Goal: Task Accomplishment & Management: Manage account settings

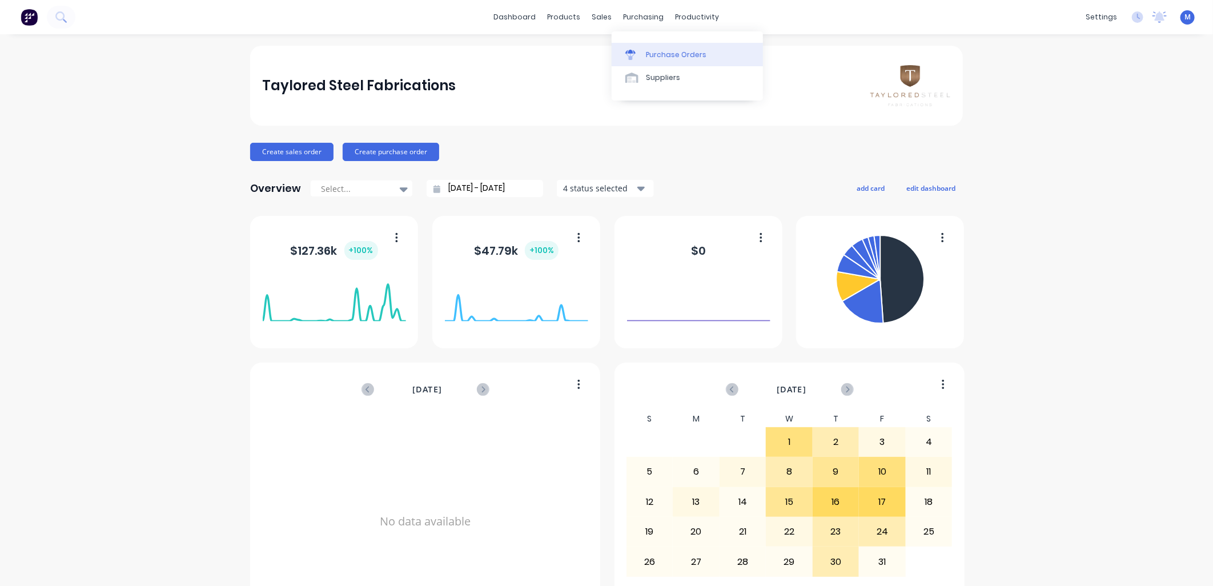
click at [647, 50] on div "Purchase Orders" at bounding box center [676, 55] width 61 height 10
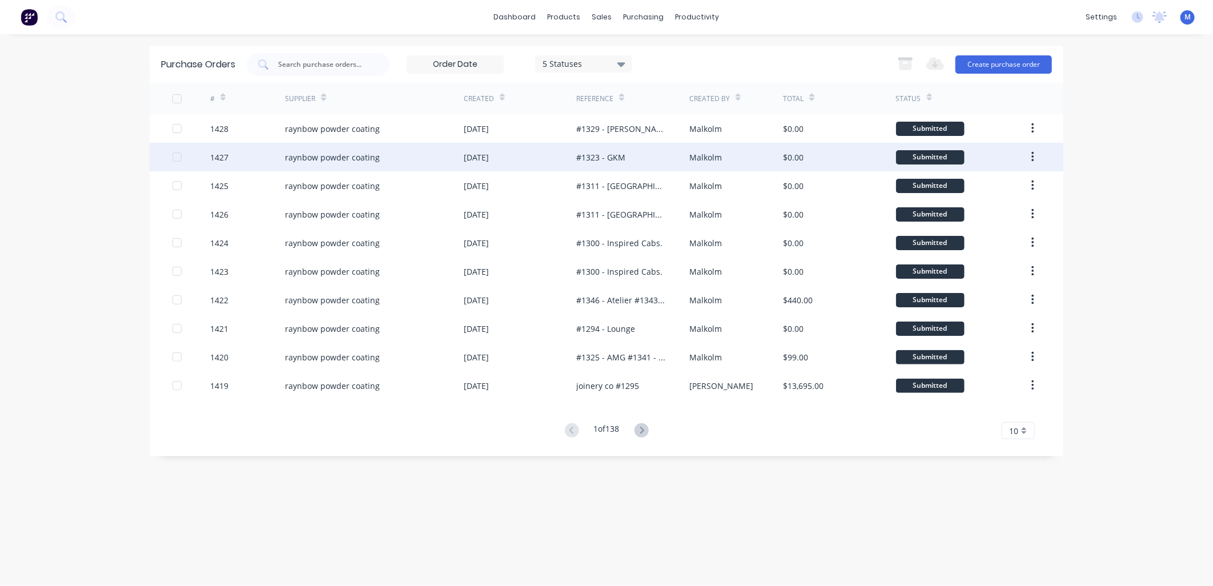
click at [329, 150] on div "raynbow powder coating" at bounding box center [374, 157] width 179 height 29
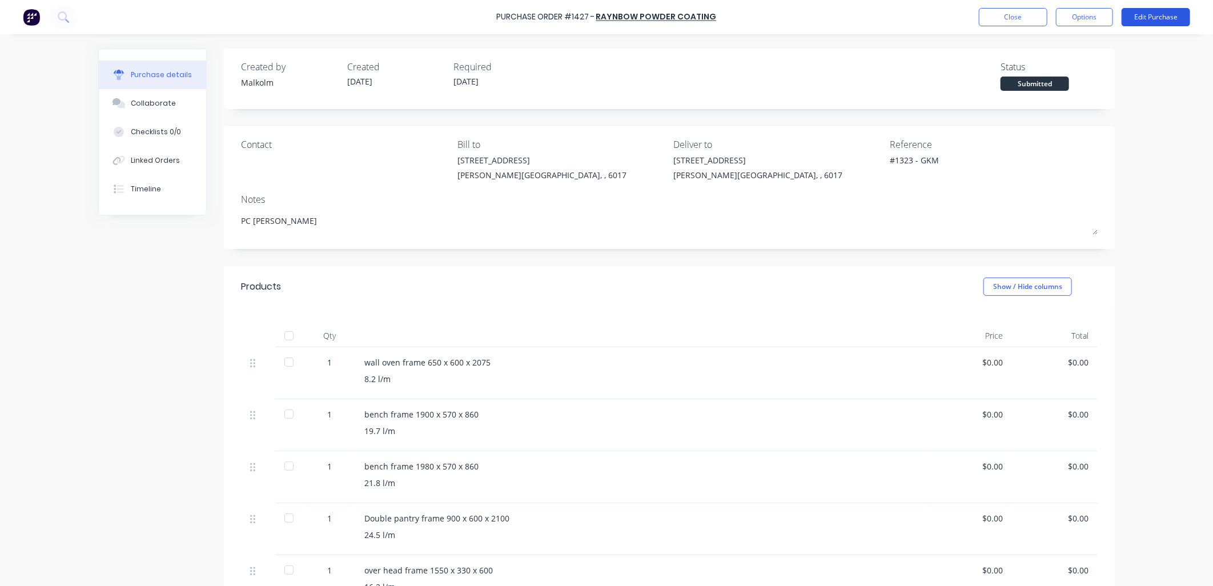
click at [1144, 13] on button "Edit Purchase" at bounding box center [1156, 17] width 69 height 18
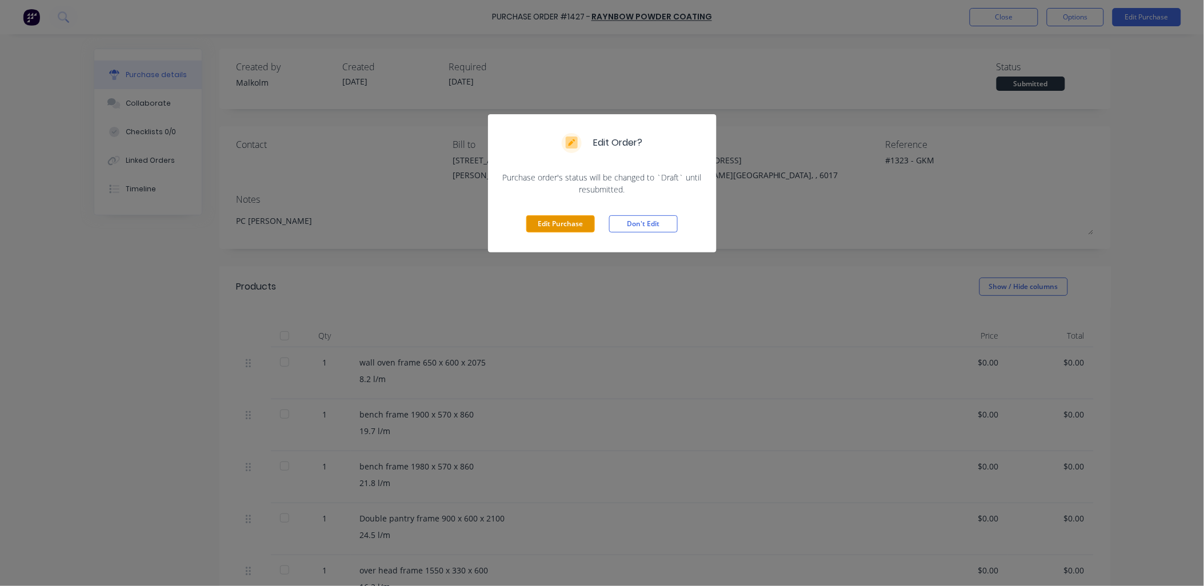
click at [550, 221] on button "Edit Purchase" at bounding box center [560, 223] width 69 height 17
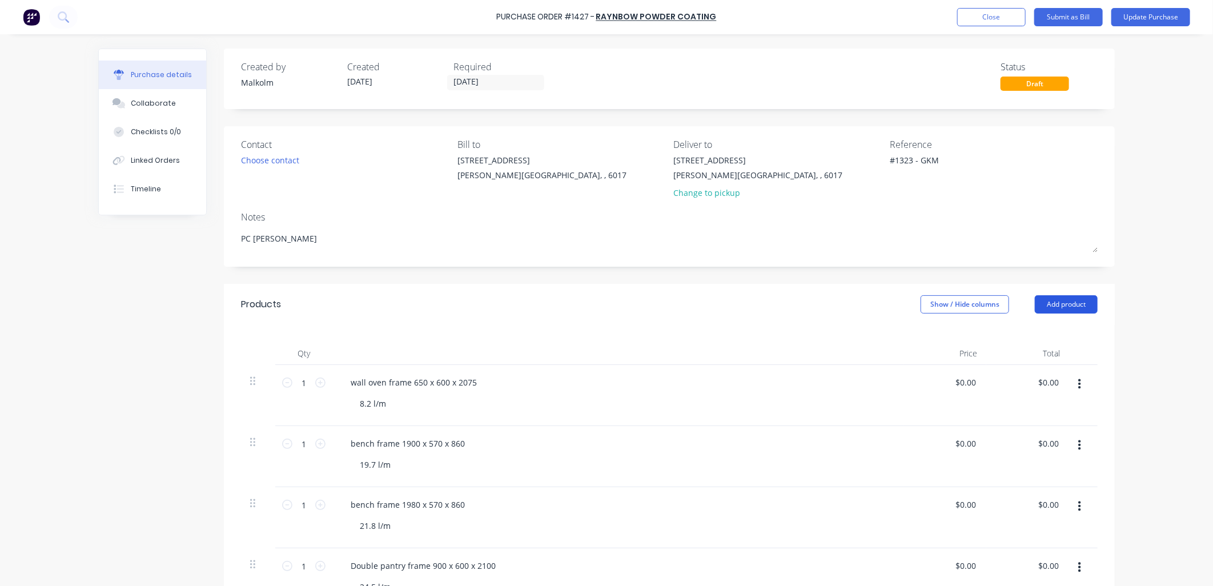
click at [1040, 305] on button "Add product" at bounding box center [1066, 304] width 63 height 18
click at [1013, 357] on div "Basic product" at bounding box center [1044, 357] width 88 height 17
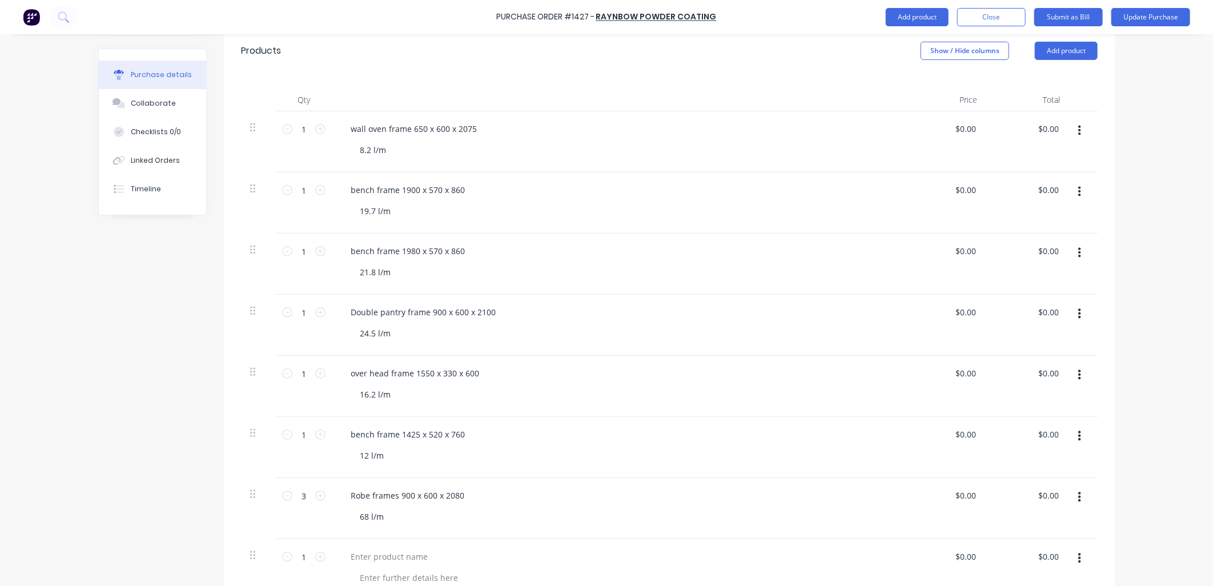
scroll to position [444, 0]
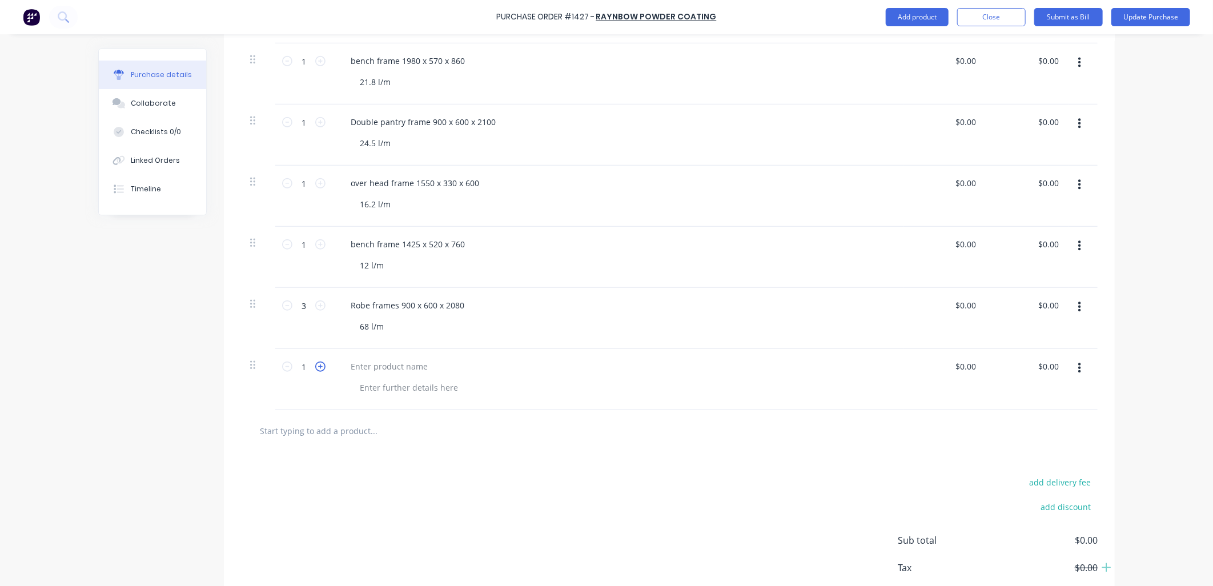
click at [315, 367] on icon at bounding box center [320, 367] width 10 height 10
type textarea "x"
type input "2"
type textarea "x"
click at [373, 370] on div at bounding box center [389, 366] width 95 height 17
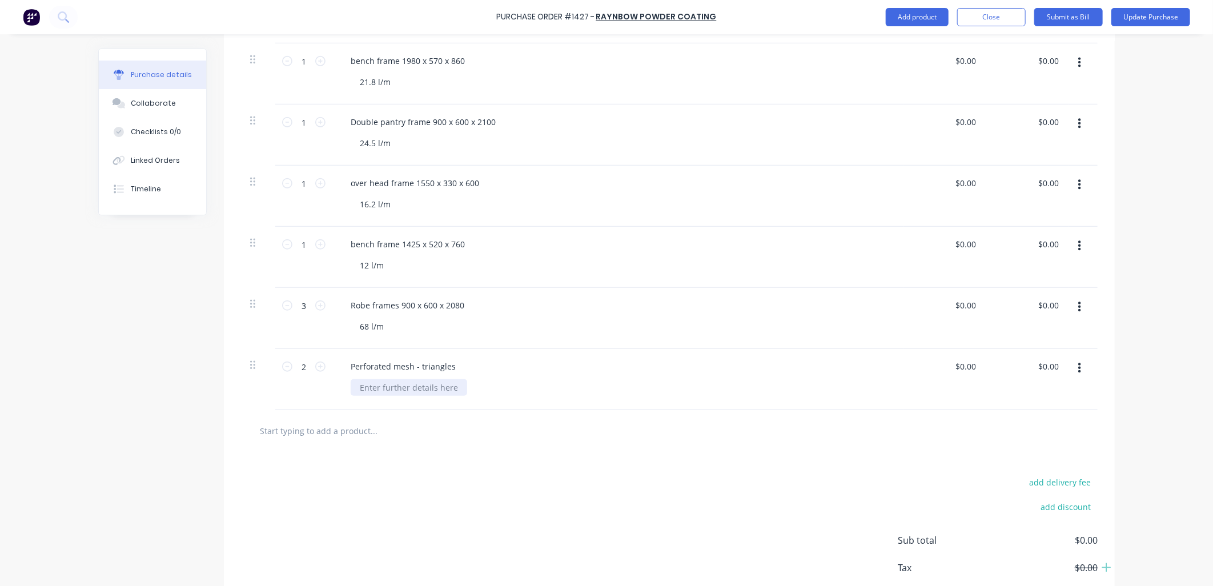
type textarea "x"
click at [406, 390] on div at bounding box center [409, 387] width 117 height 17
click at [437, 400] on div "Perforated mesh - triangles 380x870" at bounding box center [618, 379] width 571 height 61
click at [1147, 19] on button "Update Purchase" at bounding box center [1151, 17] width 79 height 18
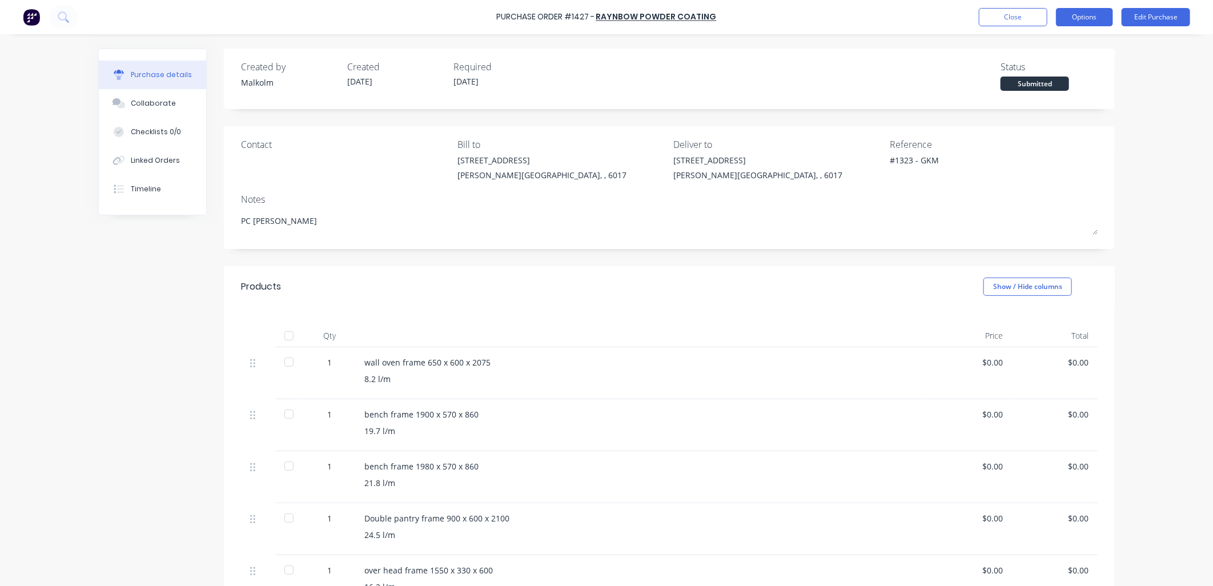
click at [1088, 19] on button "Options" at bounding box center [1084, 17] width 57 height 18
click at [1067, 48] on div "Print / Email" at bounding box center [1059, 46] width 88 height 17
click at [1070, 93] on div "Without pricing" at bounding box center [1059, 92] width 88 height 17
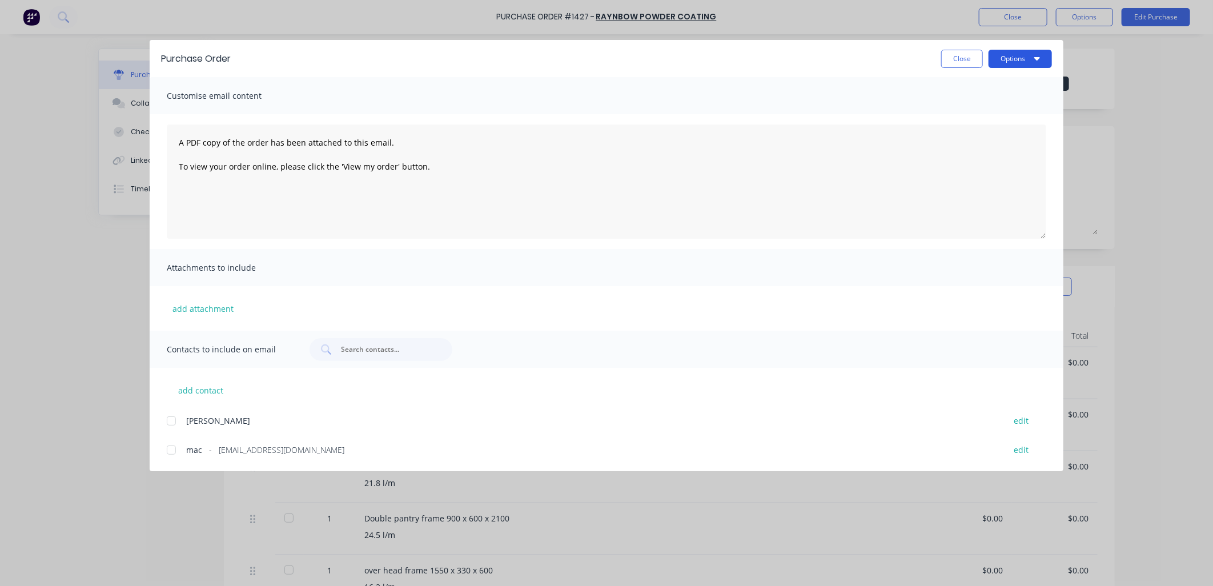
click at [1033, 62] on button "Options" at bounding box center [1020, 59] width 63 height 18
click at [984, 87] on div "Preview" at bounding box center [998, 87] width 88 height 17
type textarea "x"
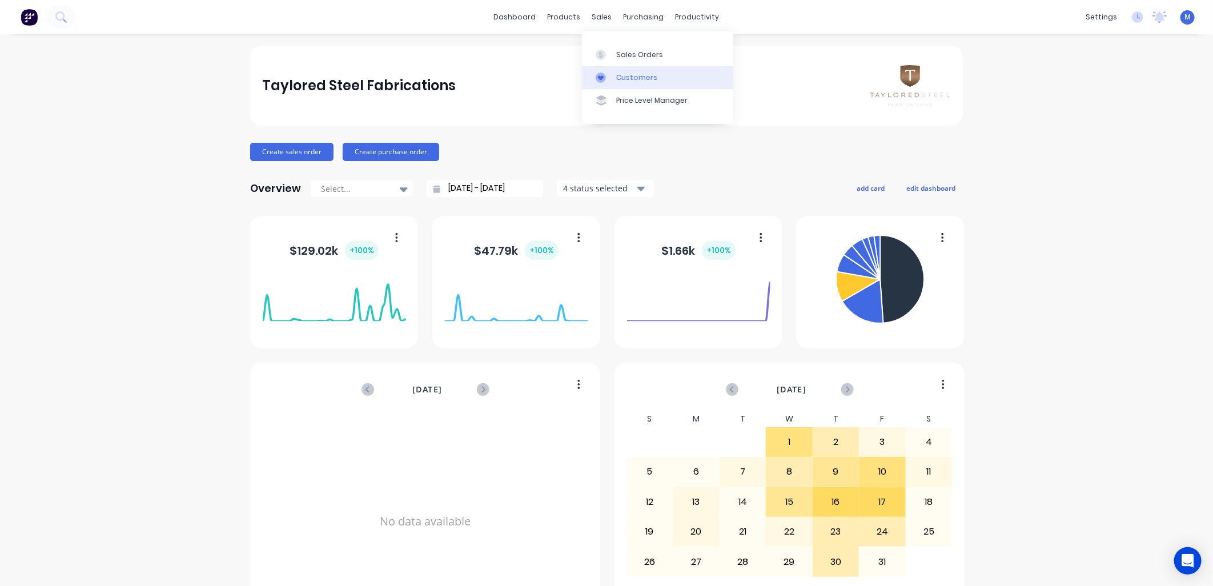
click at [607, 77] on div at bounding box center [604, 78] width 17 height 10
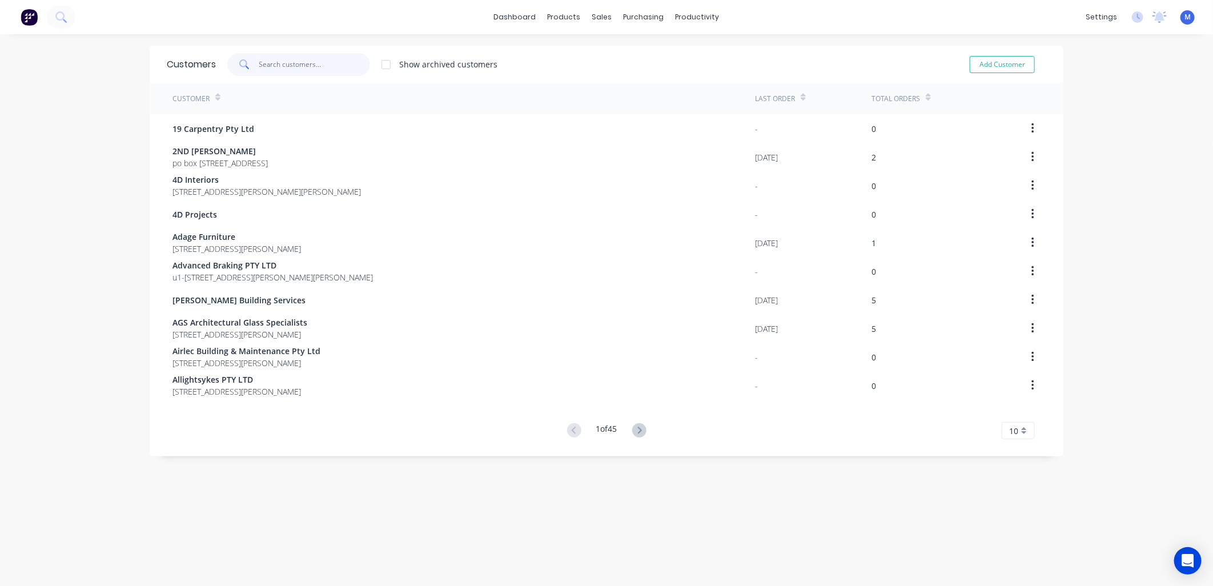
click at [313, 67] on input "text" at bounding box center [314, 64] width 111 height 23
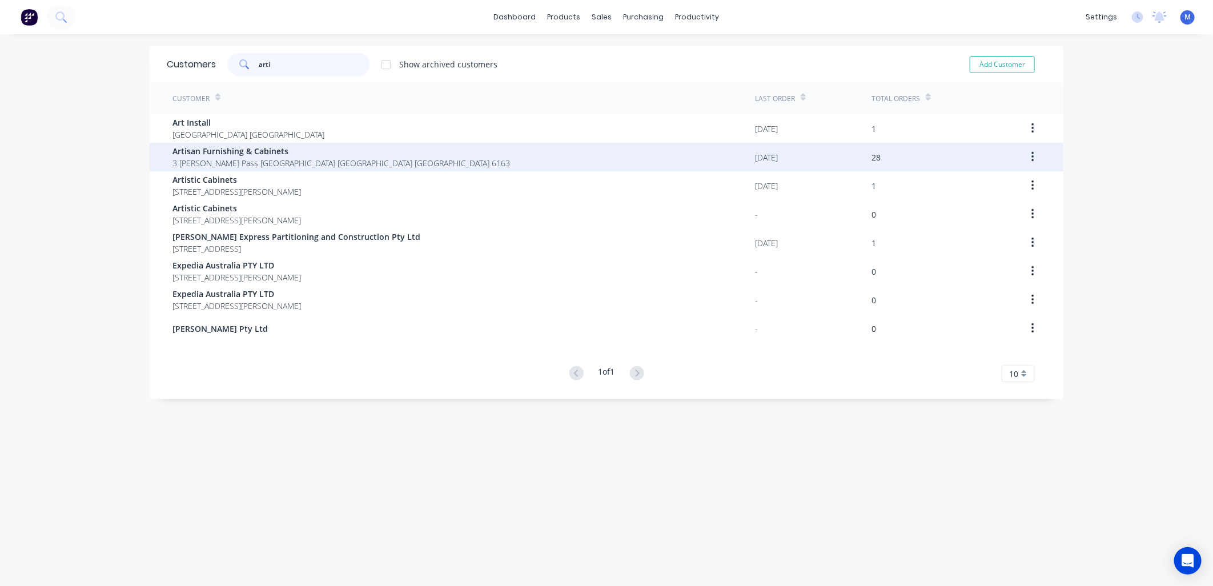
type input "arti"
click at [201, 156] on span "Artisan Furnishing & Cabinets" at bounding box center [342, 151] width 338 height 12
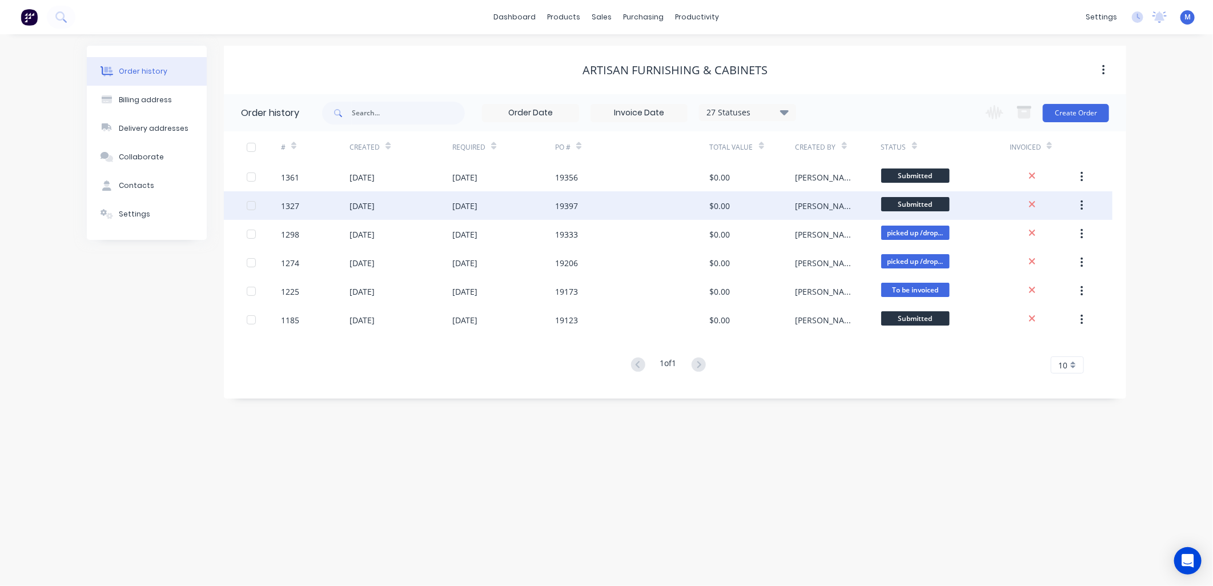
click at [810, 202] on div "[PERSON_NAME]" at bounding box center [827, 206] width 63 height 12
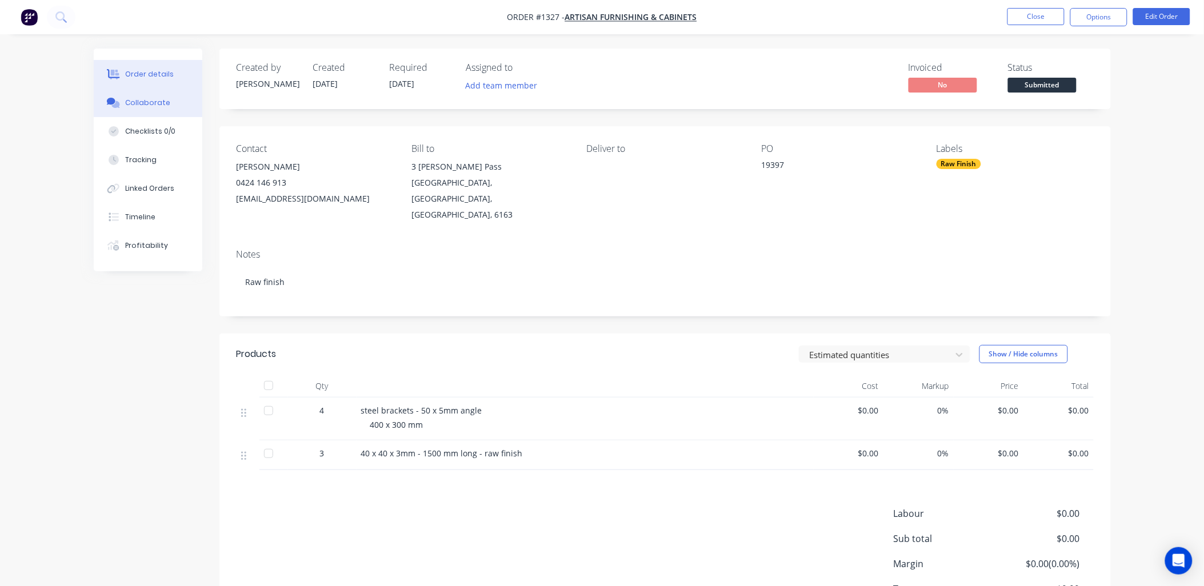
click at [146, 99] on div "Collaborate" at bounding box center [147, 103] width 45 height 10
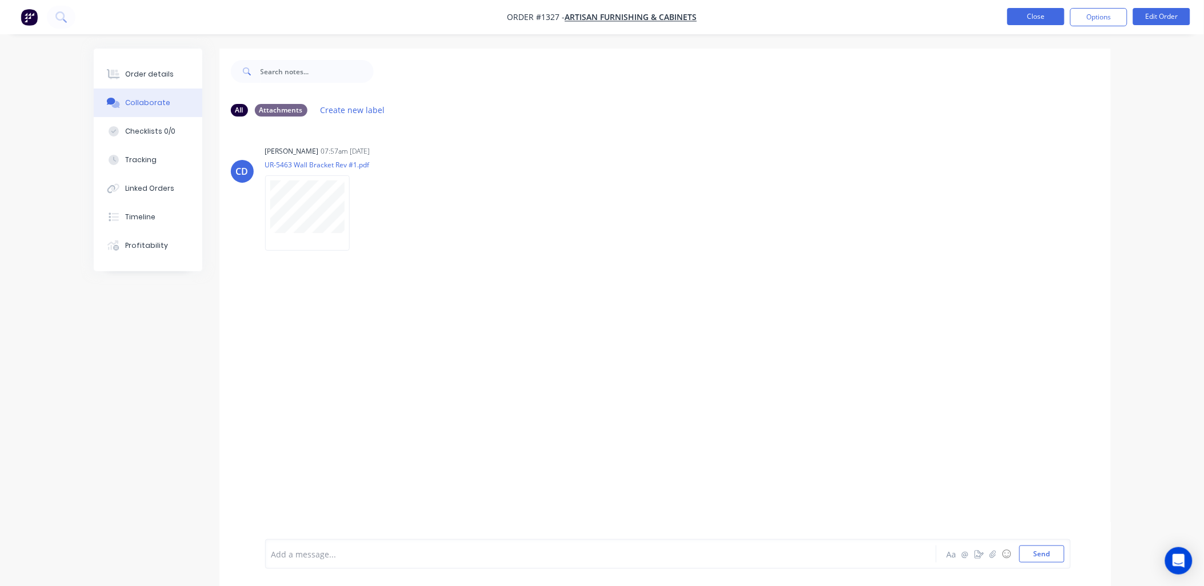
click at [1033, 23] on button "Close" at bounding box center [1035, 16] width 57 height 17
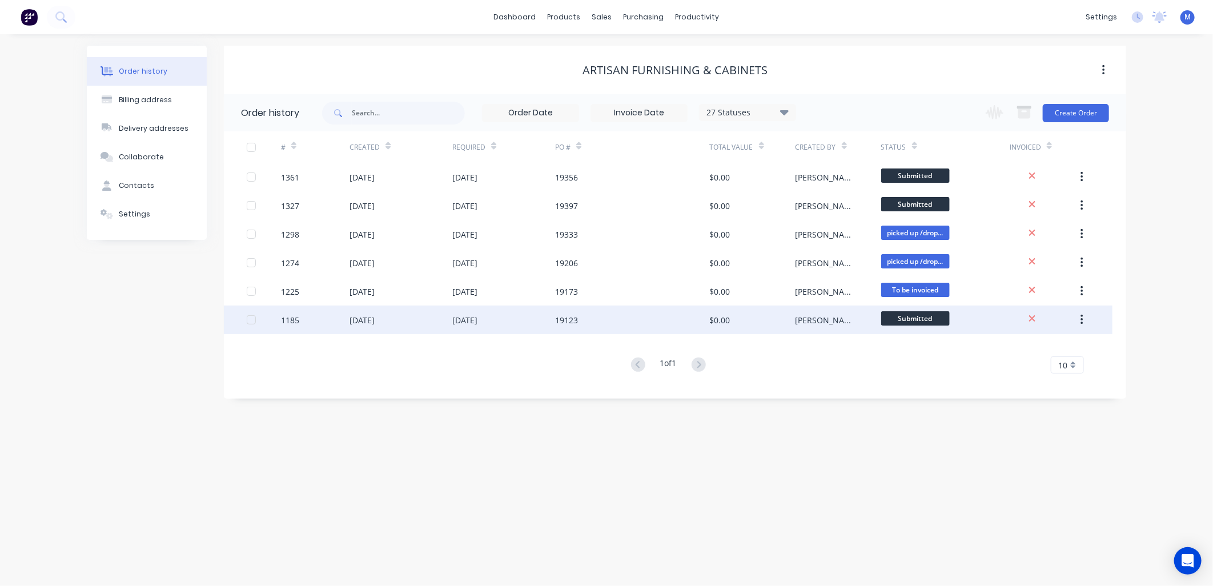
click at [812, 320] on div "[PERSON_NAME]" at bounding box center [827, 320] width 63 height 12
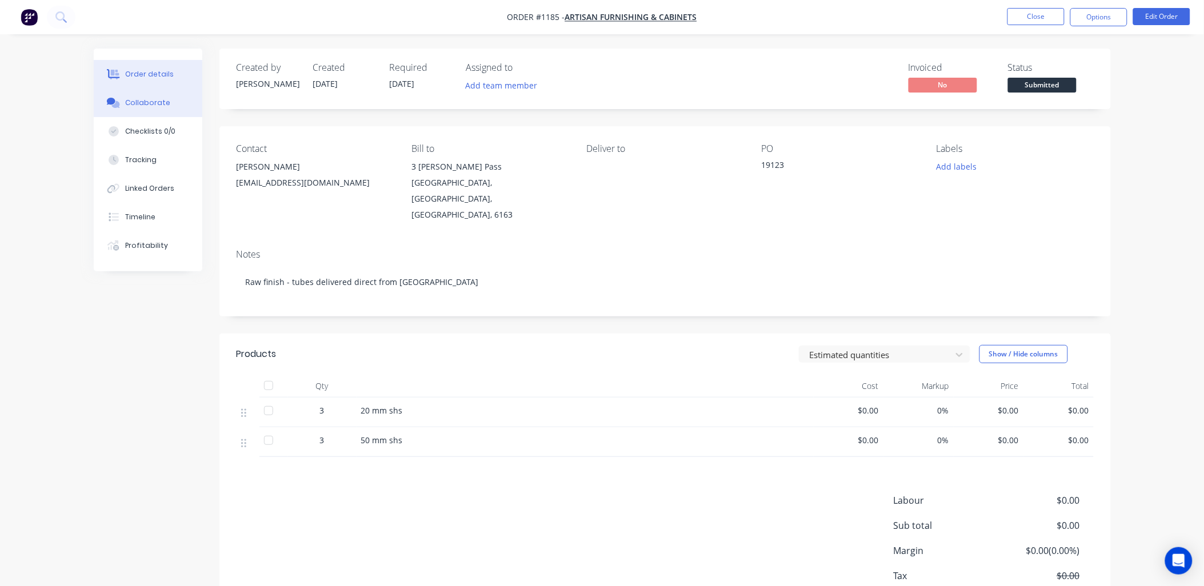
click at [153, 99] on div "Collaborate" at bounding box center [147, 103] width 45 height 10
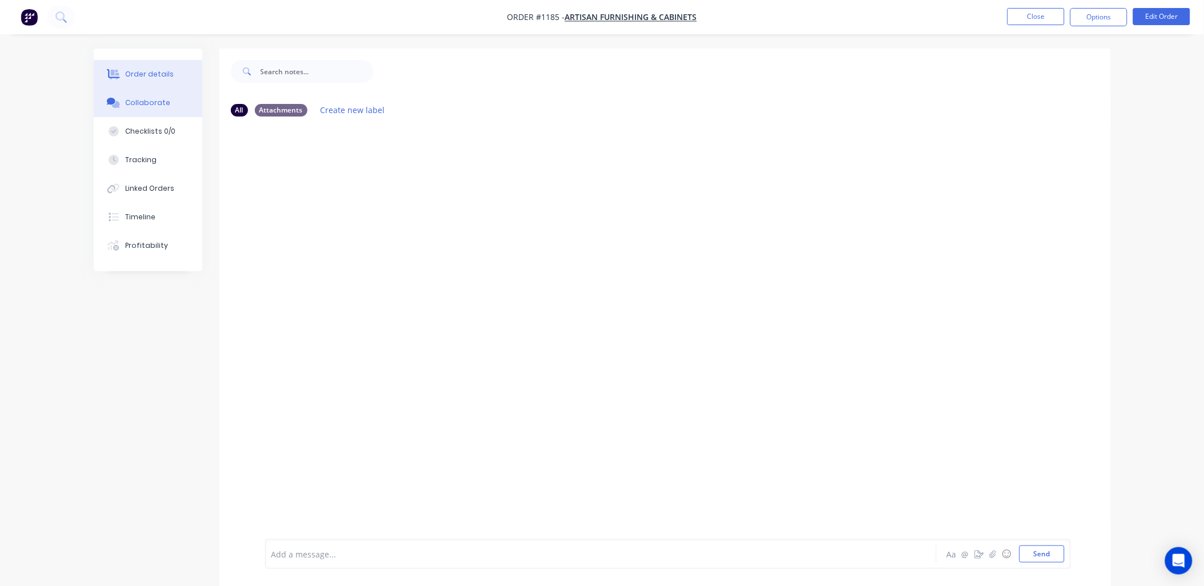
click at [162, 74] on div "Order details" at bounding box center [149, 74] width 49 height 10
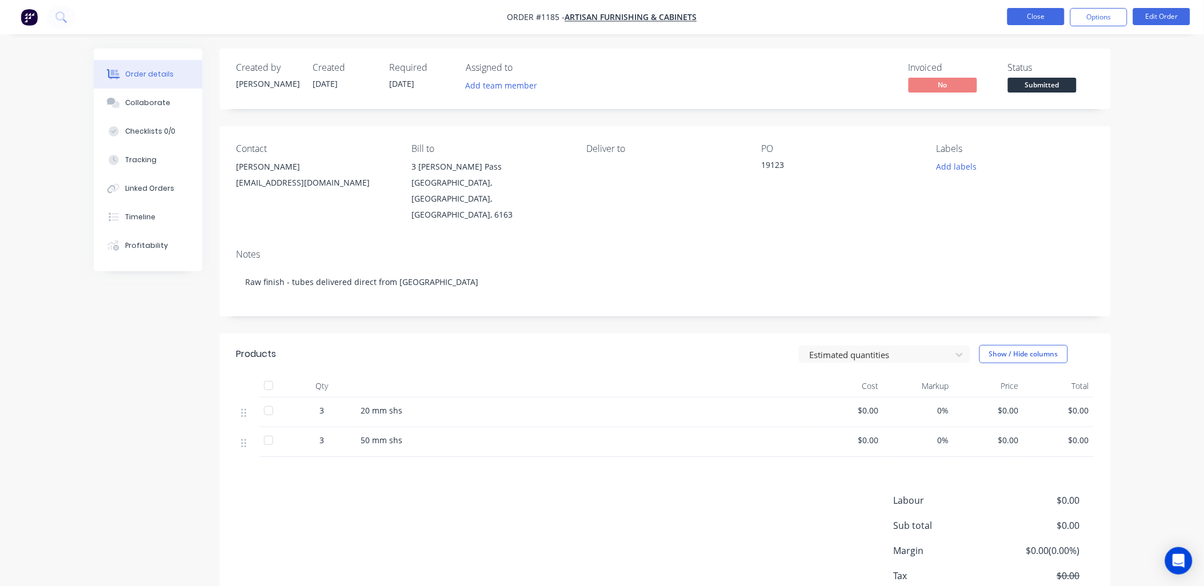
click at [1013, 14] on button "Close" at bounding box center [1035, 16] width 57 height 17
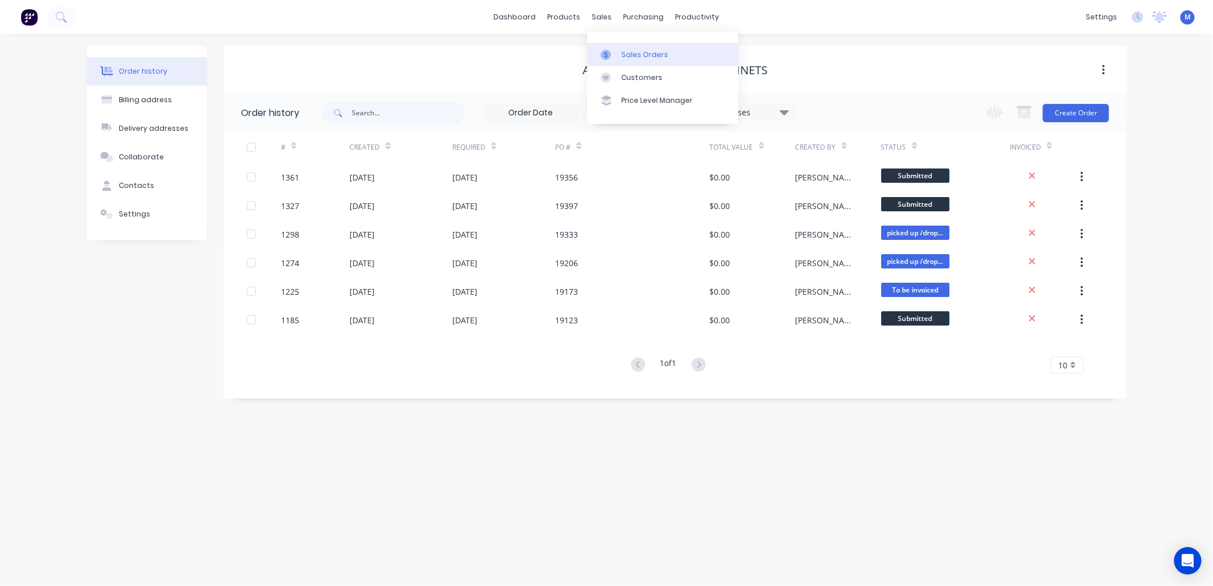
click at [614, 54] on div at bounding box center [609, 55] width 17 height 10
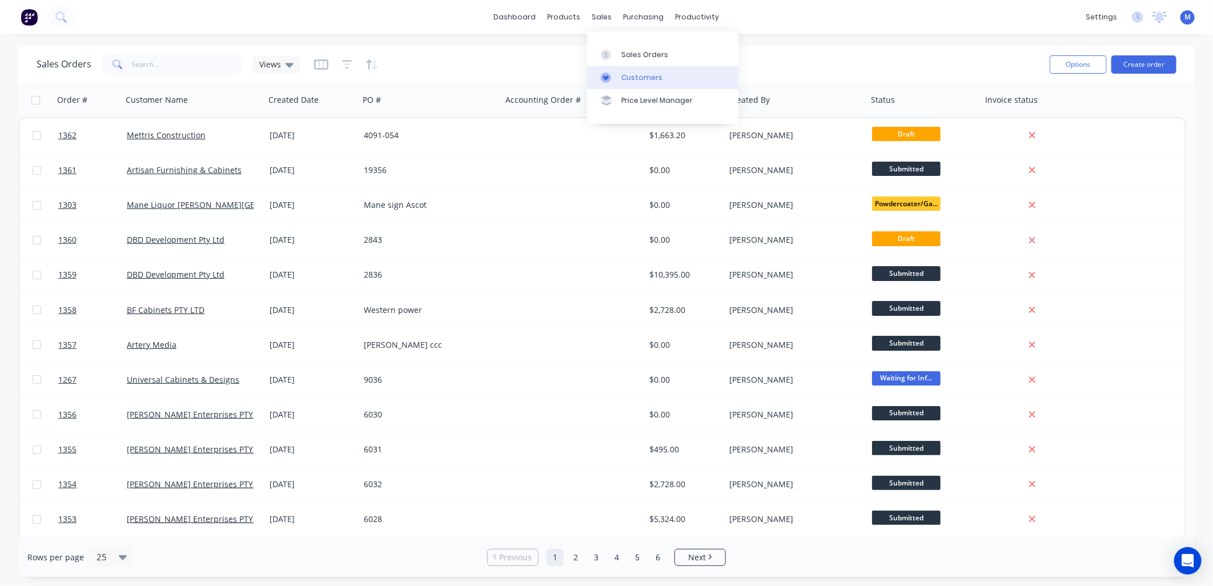
click at [614, 78] on div at bounding box center [609, 78] width 17 height 10
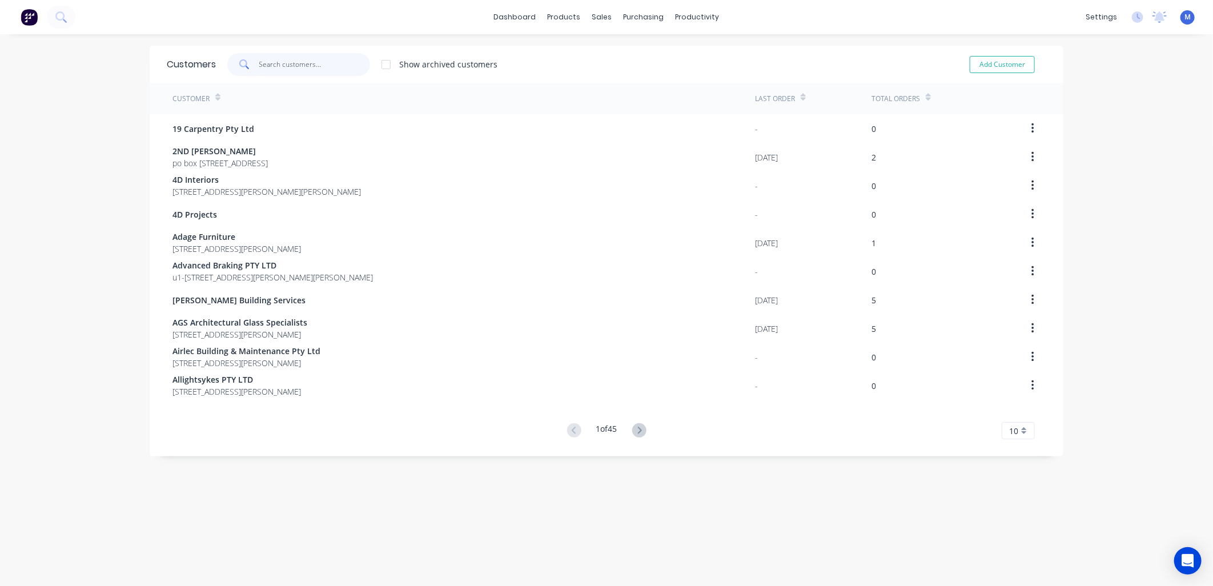
click at [271, 67] on input "text" at bounding box center [314, 64] width 111 height 23
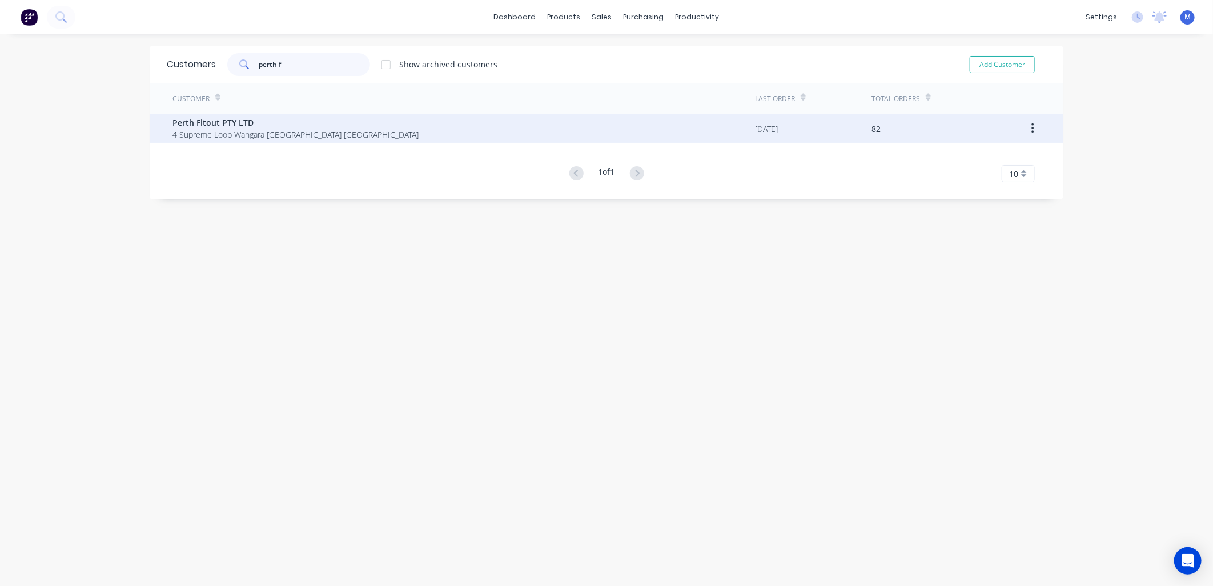
type input "perth f"
click at [224, 130] on span "4 Supreme Loop Wangara [GEOGRAPHIC_DATA] [GEOGRAPHIC_DATA]" at bounding box center [296, 135] width 246 height 12
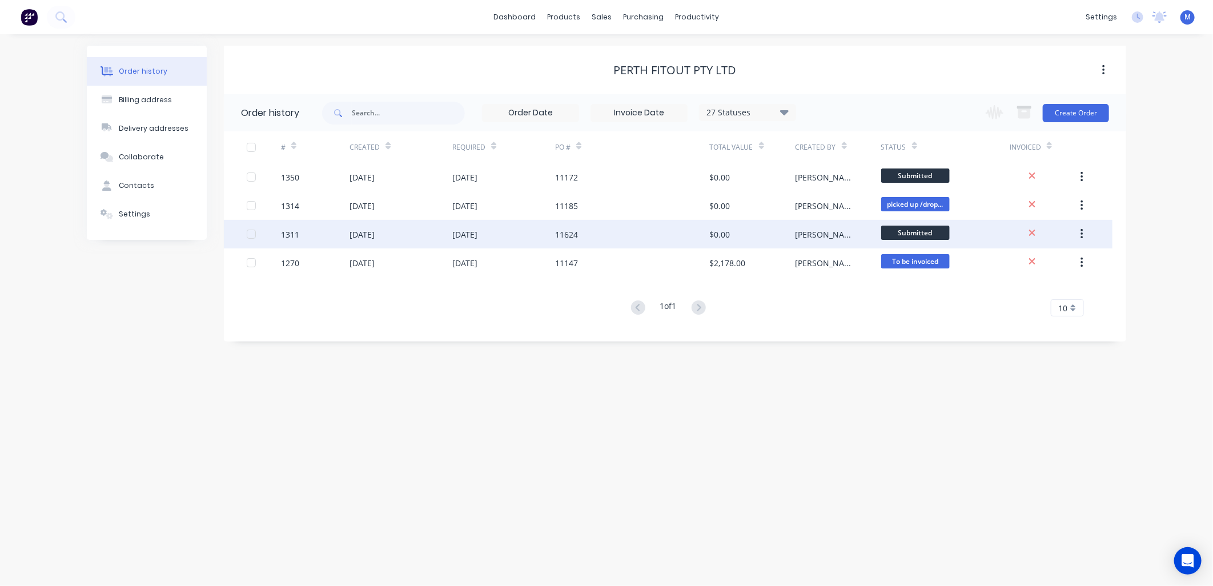
click at [566, 229] on div "11624" at bounding box center [566, 235] width 23 height 12
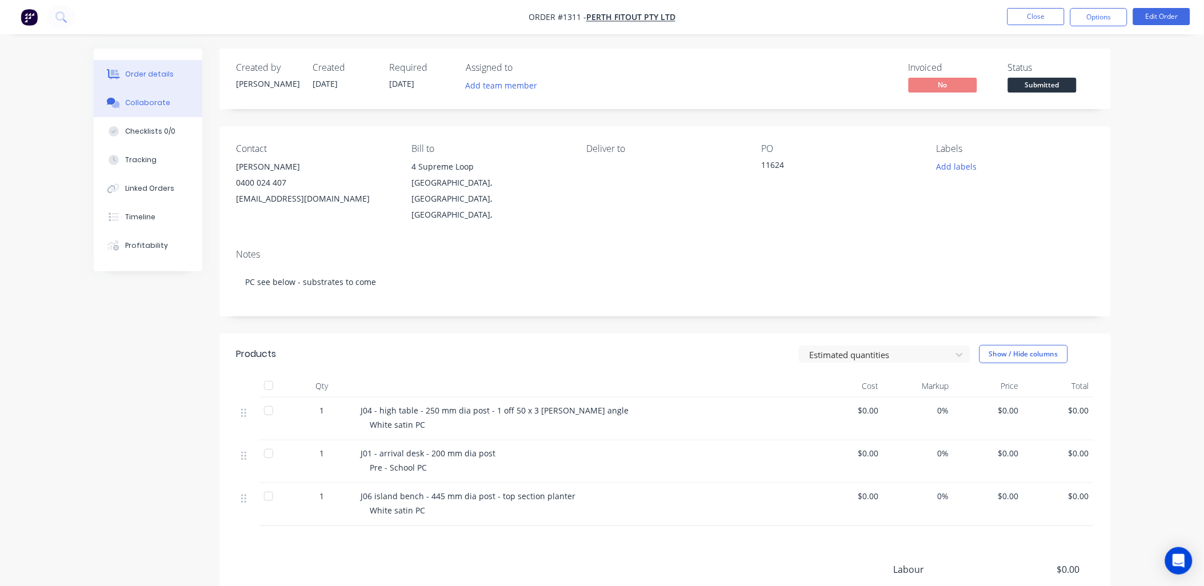
click at [143, 99] on div "Collaborate" at bounding box center [147, 103] width 45 height 10
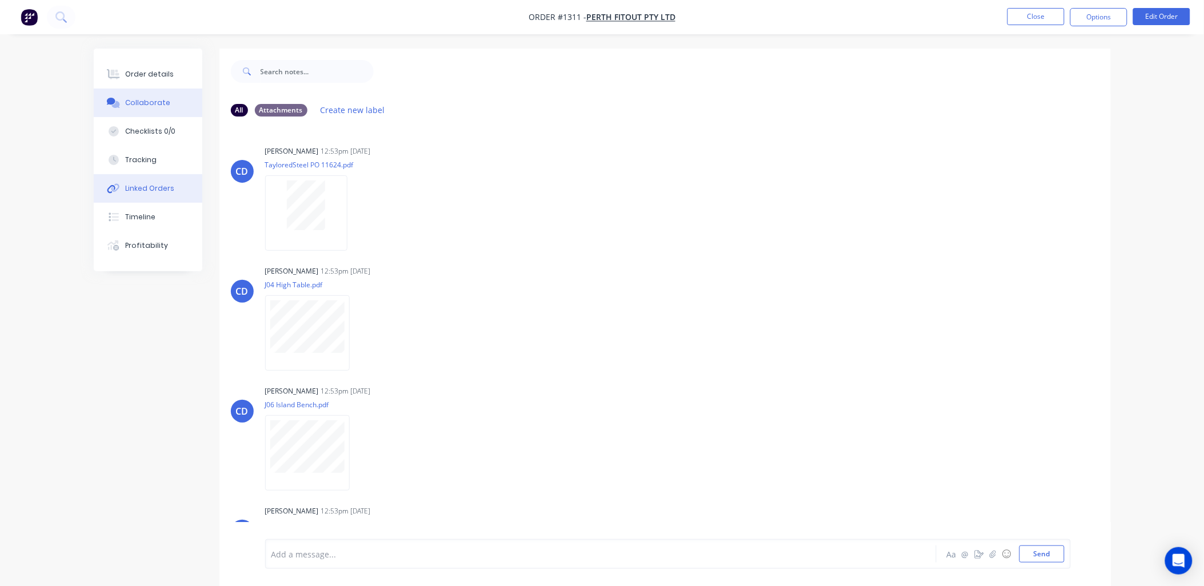
click at [143, 186] on div "Linked Orders" at bounding box center [149, 188] width 49 height 10
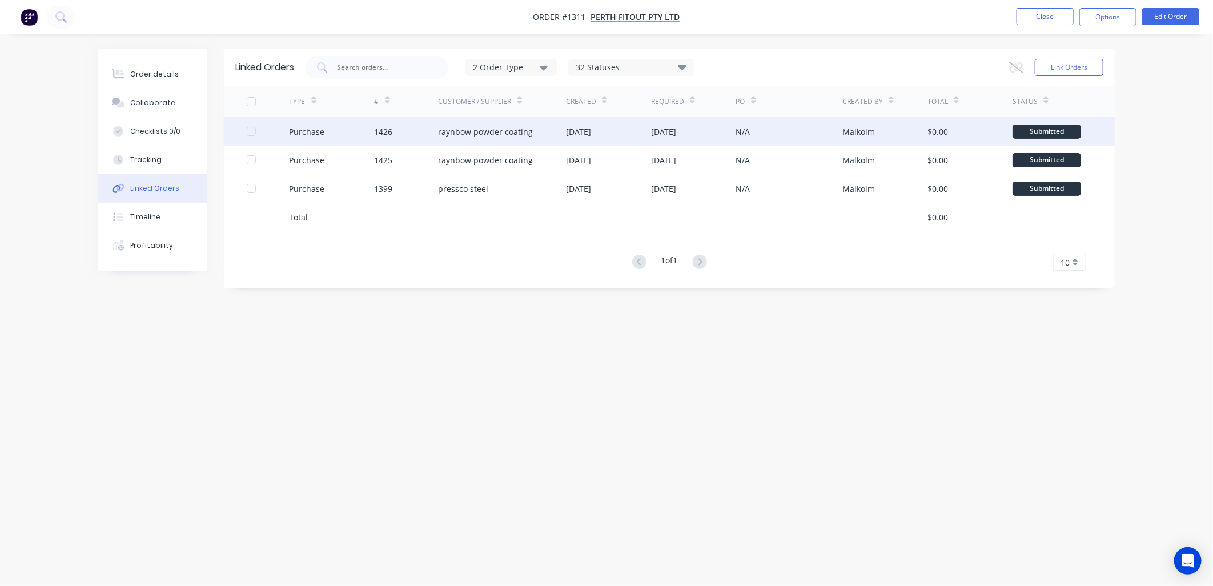
click at [479, 130] on div "raynbow powder coating" at bounding box center [485, 132] width 95 height 12
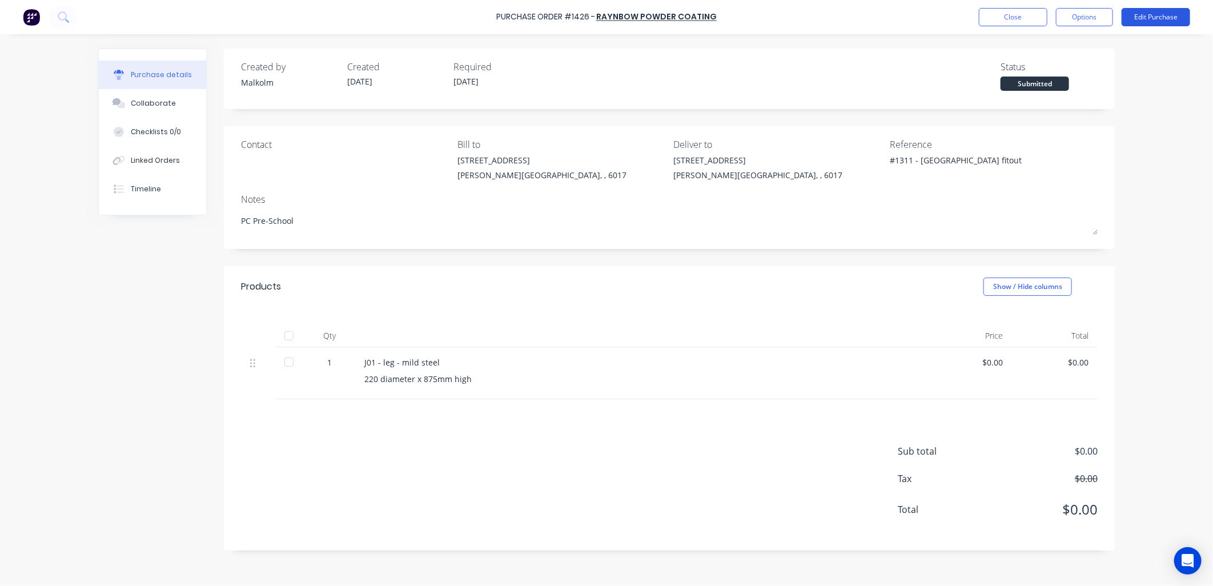
click at [1155, 11] on button "Edit Purchase" at bounding box center [1156, 17] width 69 height 18
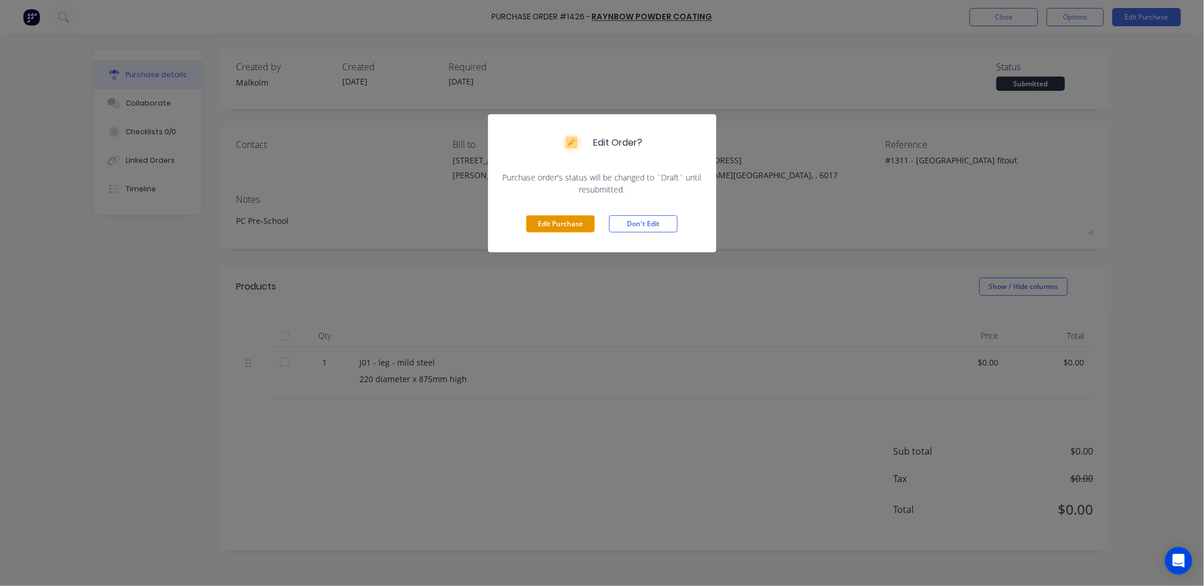
click at [568, 225] on button "Edit Purchase" at bounding box center [560, 223] width 69 height 17
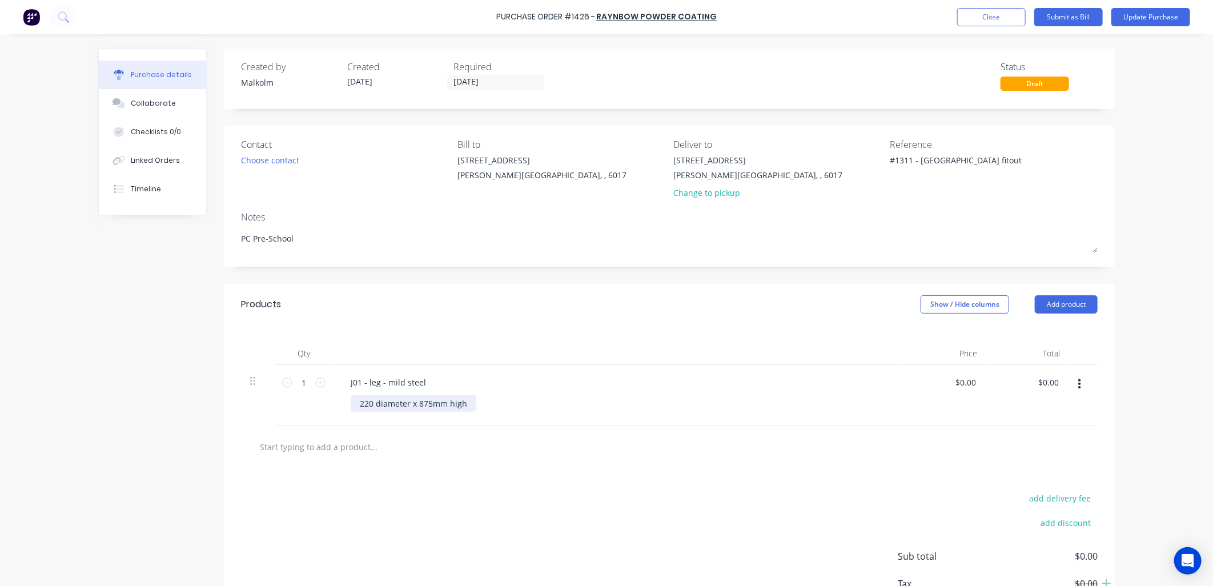
type textarea "x"
drag, startPoint x: 367, startPoint y: 406, endPoint x: 352, endPoint y: 410, distance: 15.9
click at [352, 410] on div "220 diameter x 875mm high" at bounding box center [414, 403] width 126 height 17
type textarea "x"
drag, startPoint x: 424, startPoint y: 383, endPoint x: 461, endPoint y: 424, distance: 55.0
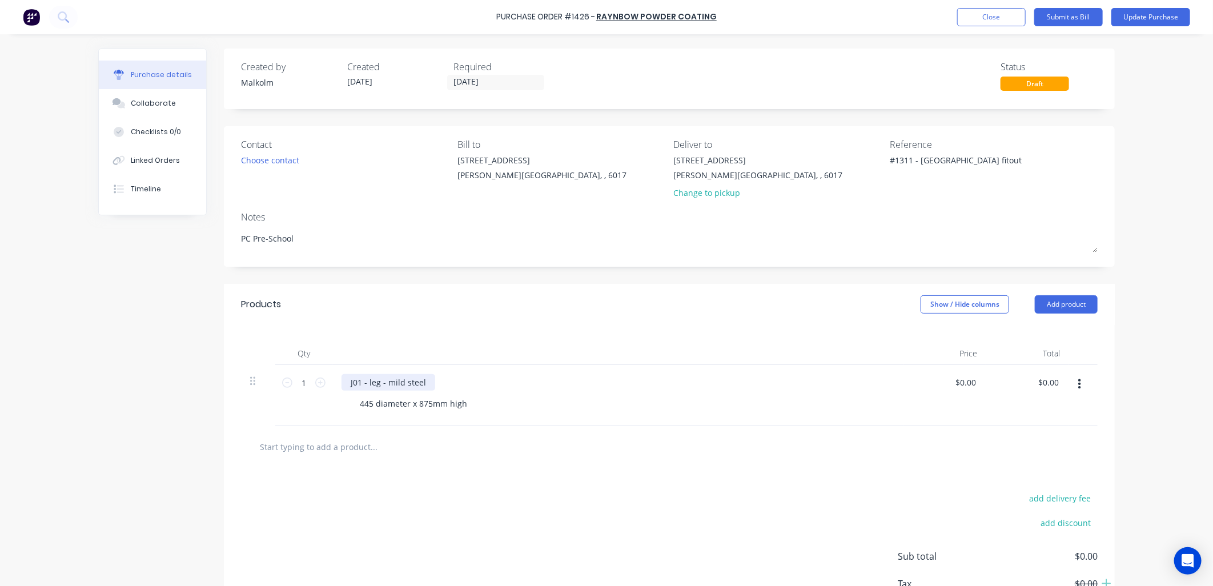
click at [424, 383] on div "J01 - leg - mild steel" at bounding box center [389, 382] width 94 height 17
click at [470, 404] on div "445 diameter x 875mm high" at bounding box center [623, 403] width 544 height 17
click at [465, 408] on div "445 diameter x 875mm high" at bounding box center [414, 403] width 126 height 17
click at [508, 424] on div "445 diameter x 875mm high /445 diameter x 250mm high" at bounding box center [623, 409] width 544 height 29
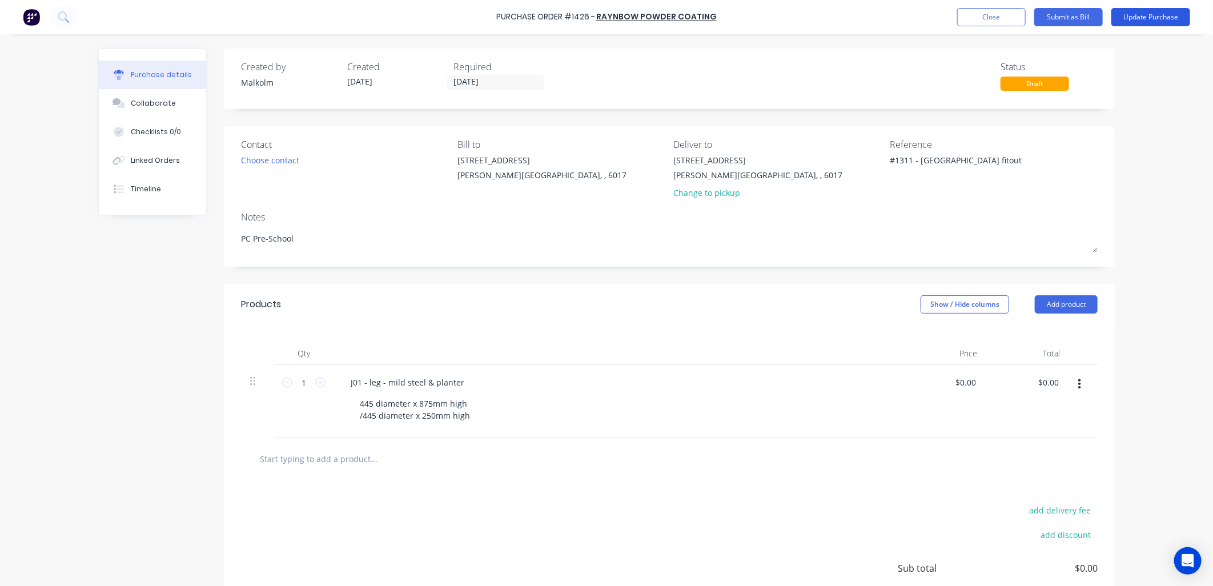
click at [1159, 14] on button "Update Purchase" at bounding box center [1151, 17] width 79 height 18
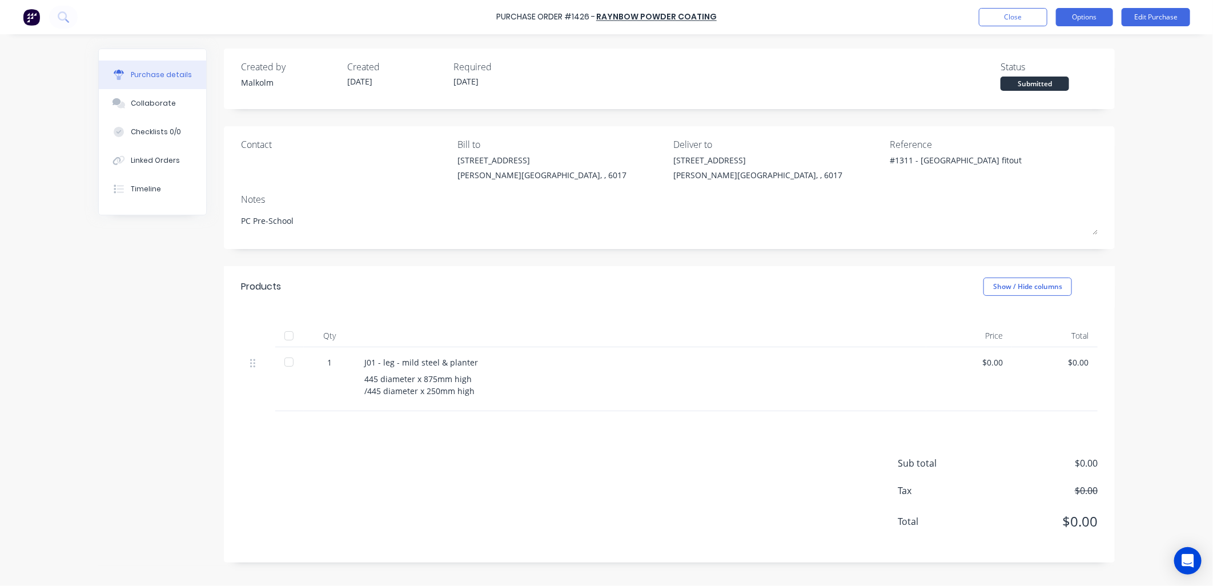
click at [1071, 17] on button "Options" at bounding box center [1084, 17] width 57 height 18
click at [1066, 49] on div "Print / Email" at bounding box center [1059, 46] width 88 height 17
click at [1075, 92] on div "Without pricing" at bounding box center [1059, 92] width 88 height 17
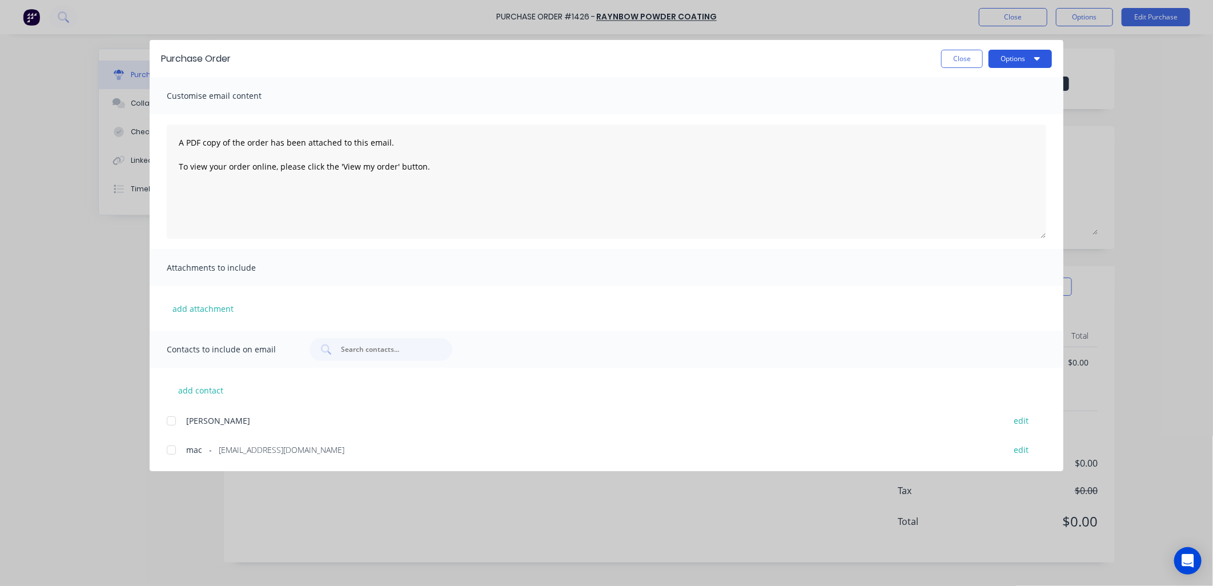
click at [1002, 59] on button "Options" at bounding box center [1020, 59] width 63 height 18
click at [995, 86] on div "Preview" at bounding box center [998, 87] width 88 height 17
click at [961, 59] on button "Close" at bounding box center [963, 59] width 42 height 18
type textarea "x"
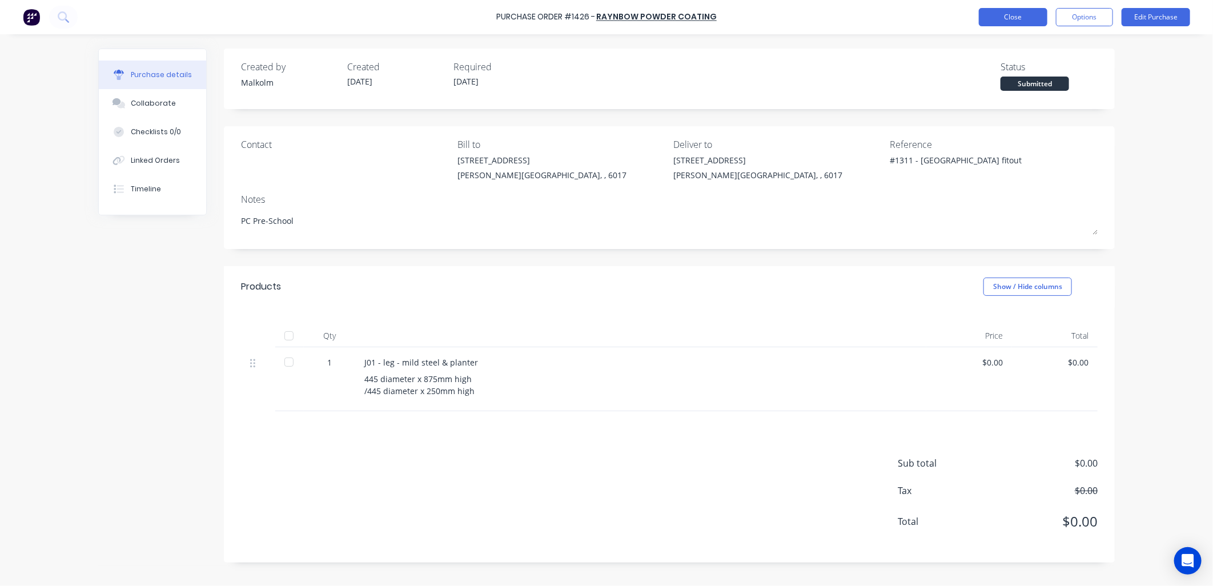
click at [996, 19] on button "Close" at bounding box center [1013, 17] width 69 height 18
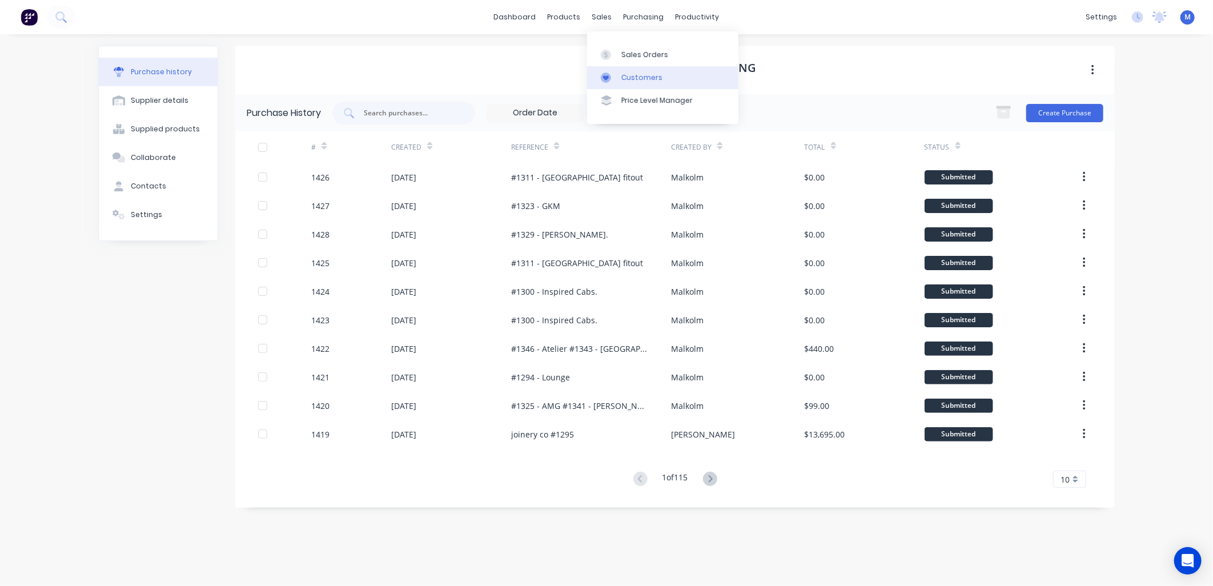
click at [633, 74] on div "Customers" at bounding box center [642, 78] width 41 height 10
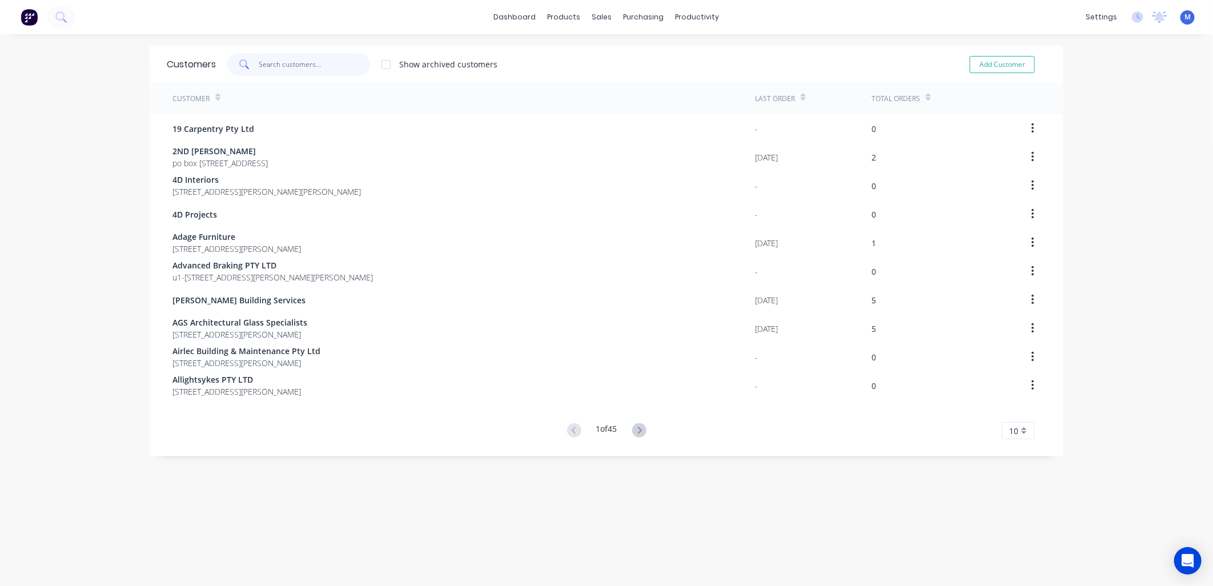
click at [303, 67] on input "text" at bounding box center [314, 64] width 111 height 23
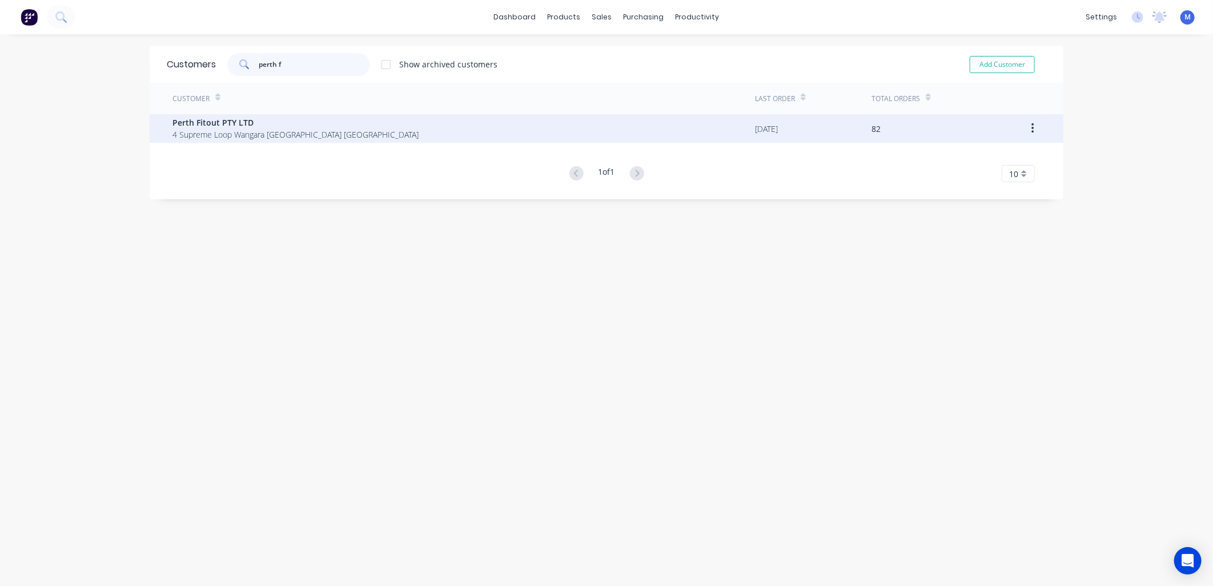
type input "perth f"
click at [286, 117] on span "Perth Fitout PTY LTD" at bounding box center [296, 123] width 246 height 12
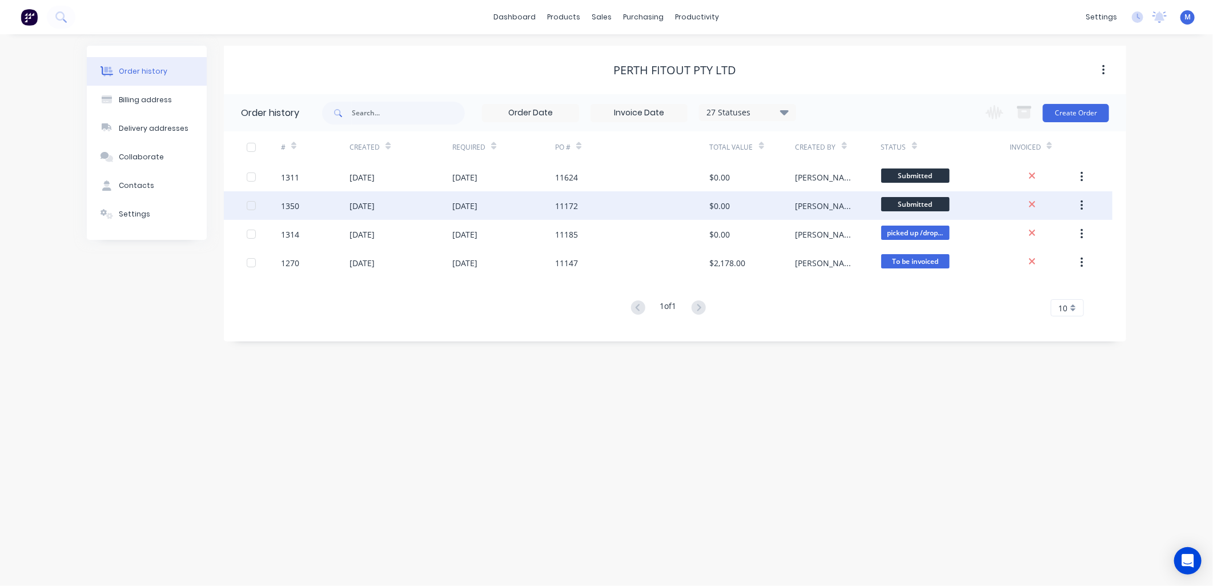
click at [699, 205] on div "11172" at bounding box center [632, 205] width 154 height 29
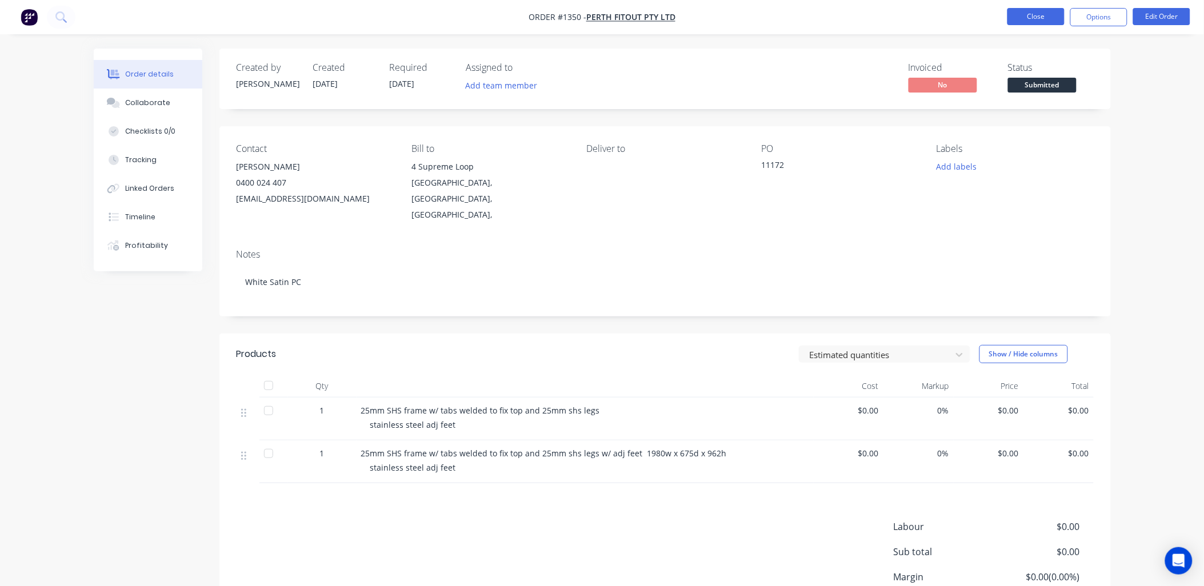
click at [1015, 20] on button "Close" at bounding box center [1035, 16] width 57 height 17
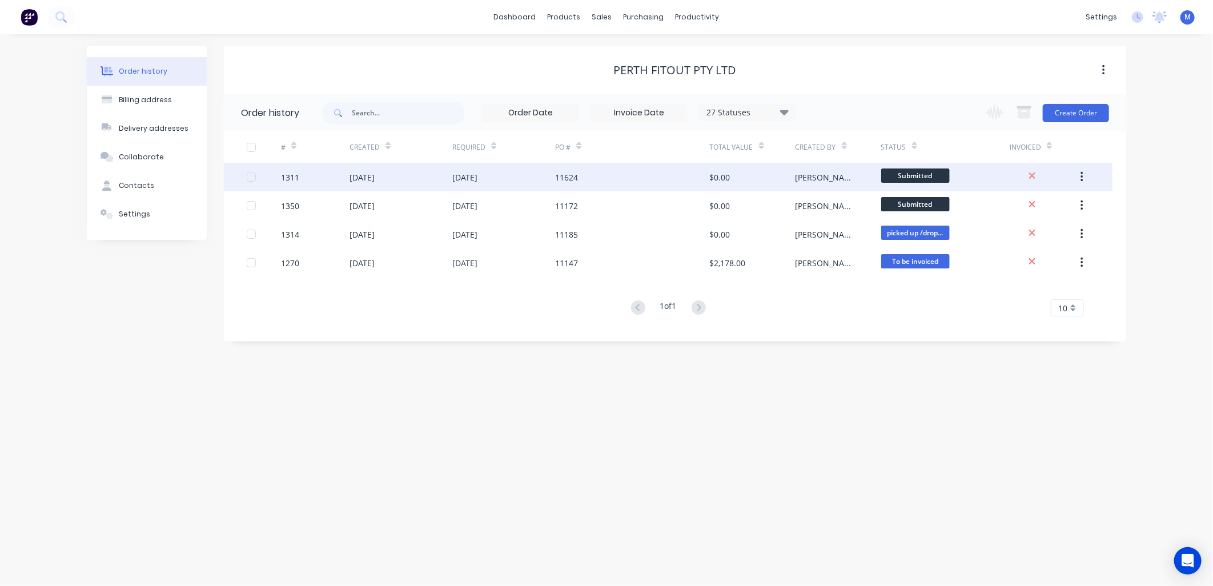
click at [364, 174] on div "[DATE]" at bounding box center [362, 177] width 25 height 12
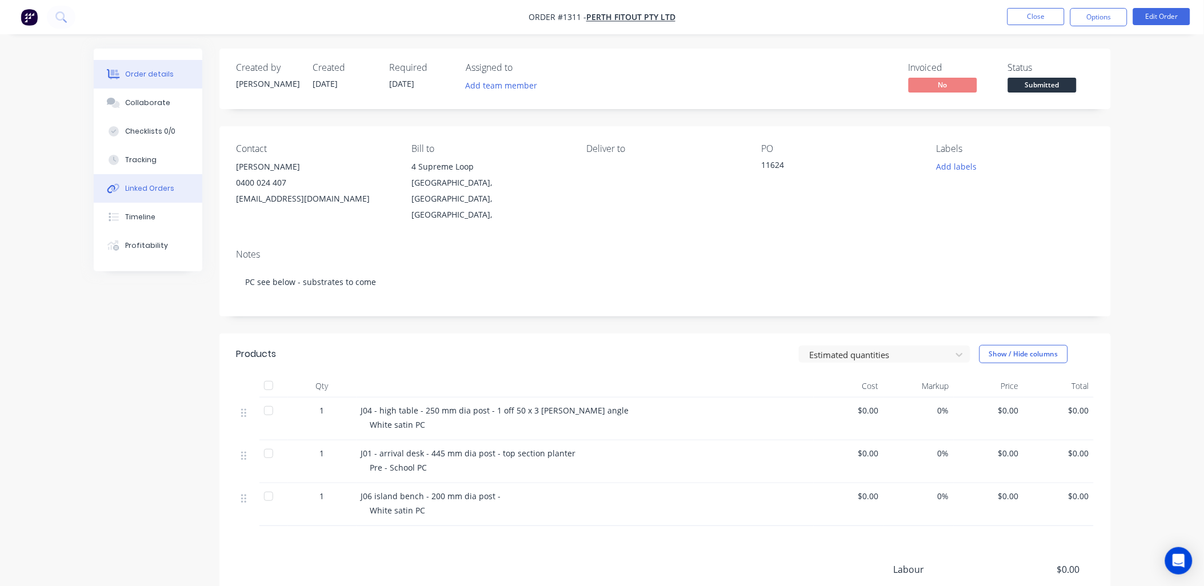
click at [151, 190] on div "Linked Orders" at bounding box center [149, 188] width 49 height 10
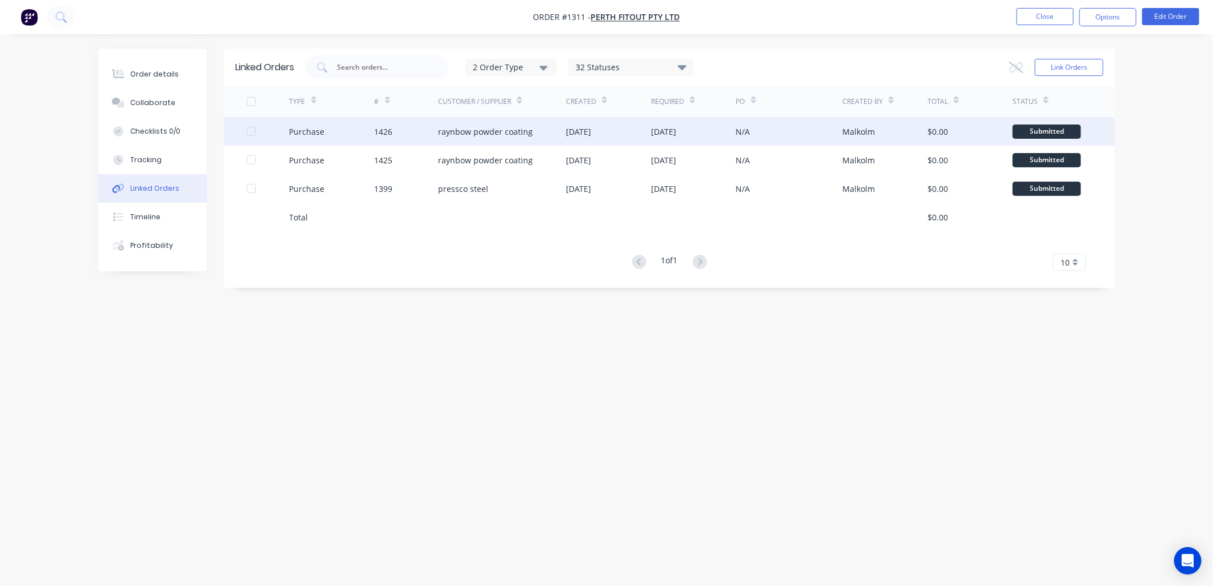
click at [672, 131] on div "[DATE]" at bounding box center [663, 132] width 25 height 12
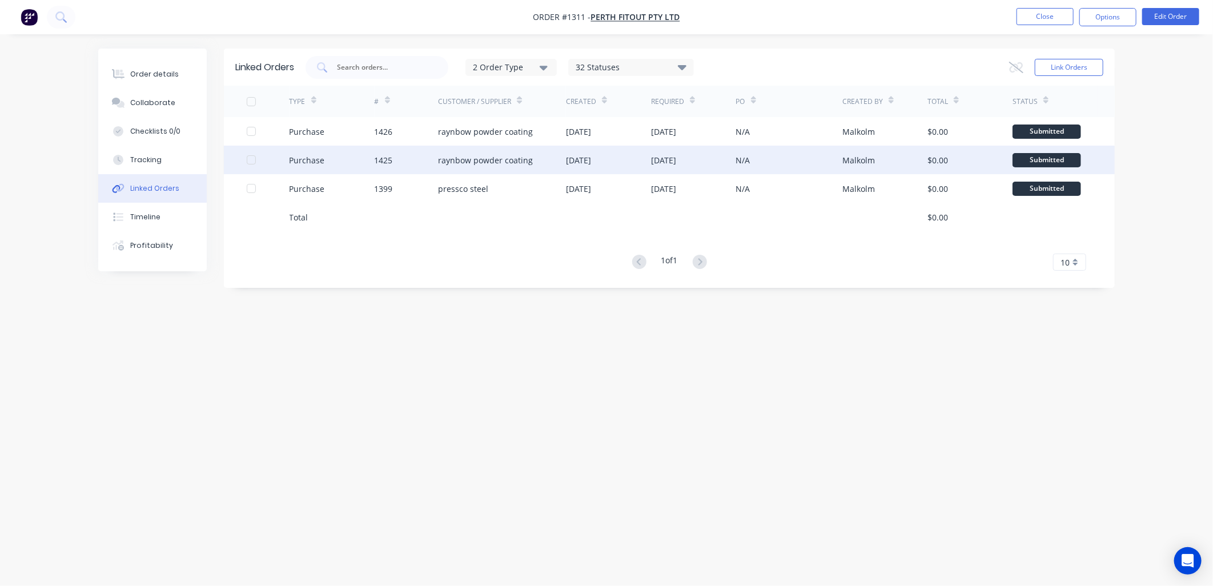
click at [591, 160] on div "[DATE]" at bounding box center [578, 160] width 25 height 12
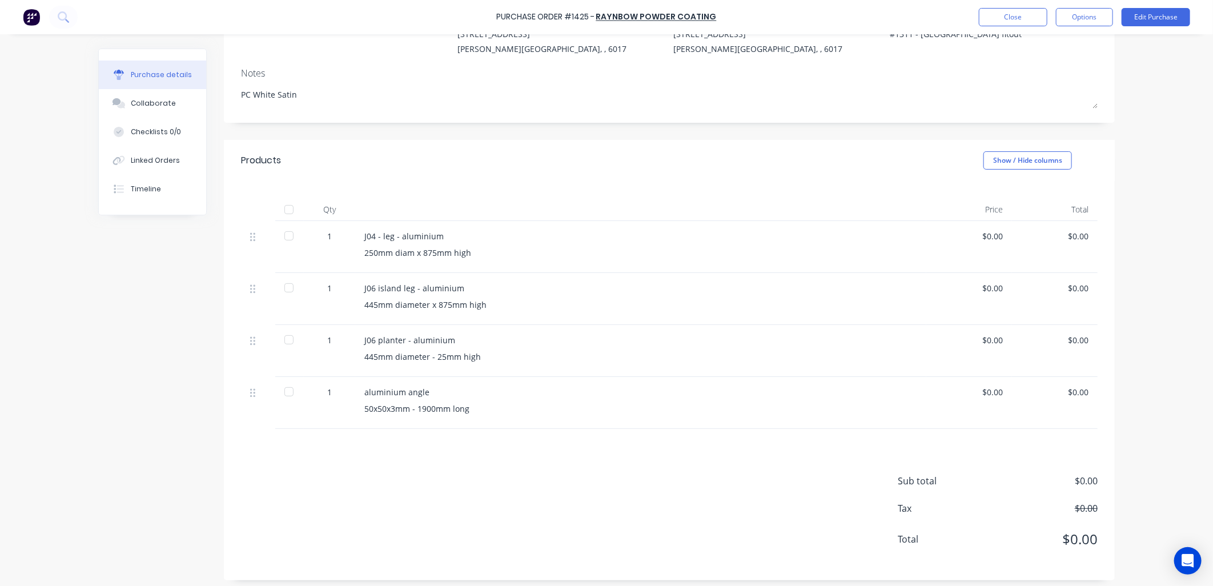
scroll to position [127, 0]
click at [1144, 17] on button "Edit Purchase" at bounding box center [1156, 17] width 69 height 18
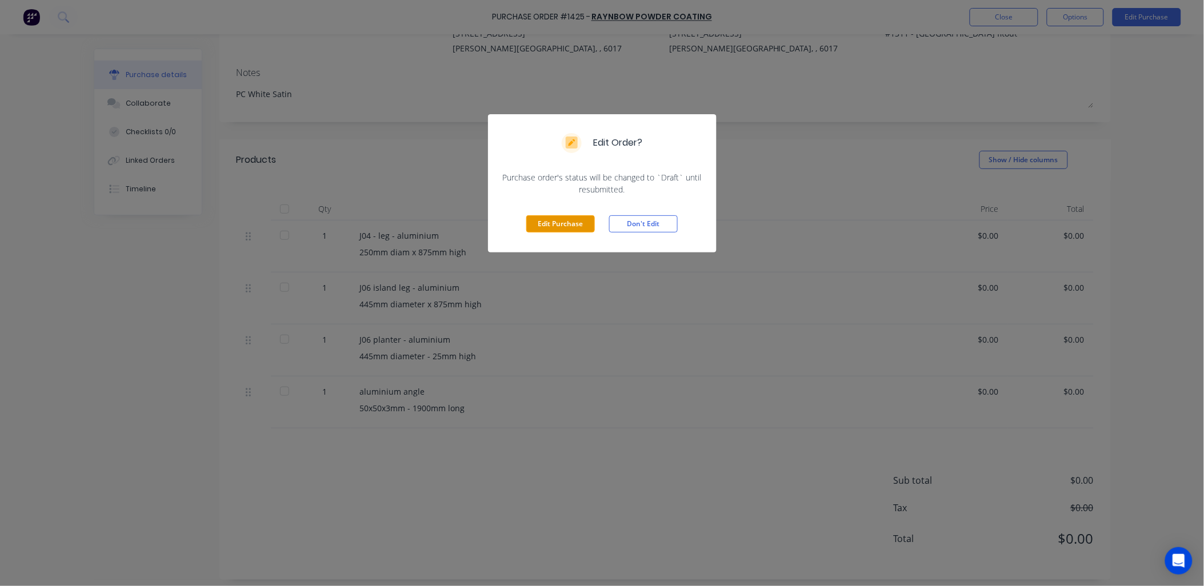
click at [563, 222] on button "Edit Purchase" at bounding box center [560, 223] width 69 height 17
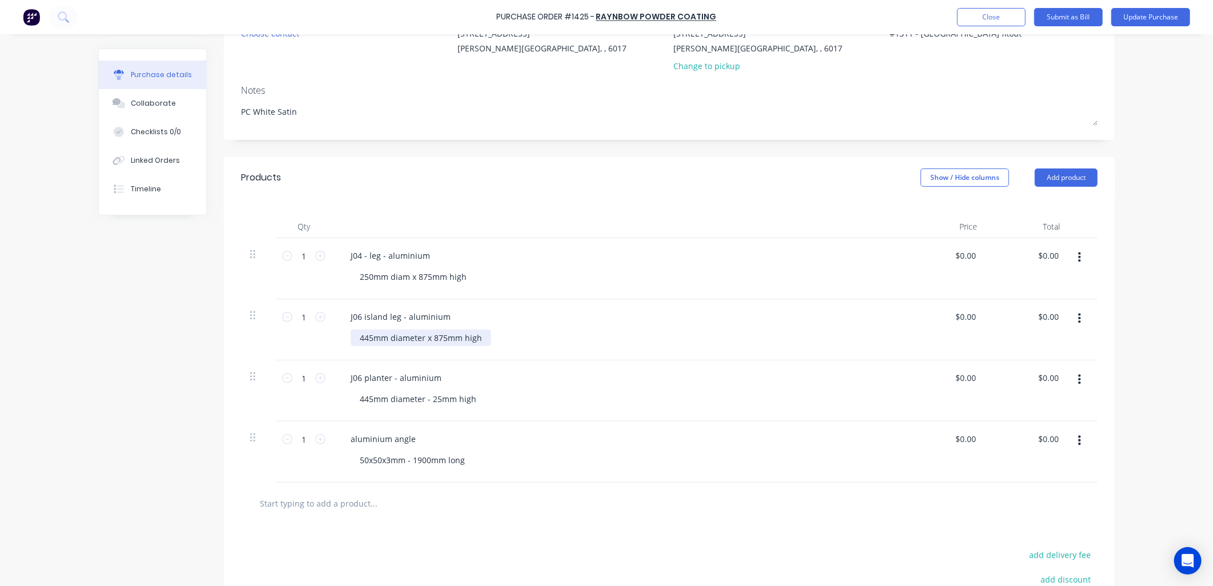
type textarea "x"
drag, startPoint x: 368, startPoint y: 338, endPoint x: 355, endPoint y: 339, distance: 13.2
click at [355, 339] on div "445mm diameter x 875mm high" at bounding box center [421, 338] width 141 height 17
click at [1079, 381] on icon "button" at bounding box center [1080, 380] width 3 height 13
click at [1015, 476] on button "Delete" at bounding box center [1044, 478] width 97 height 23
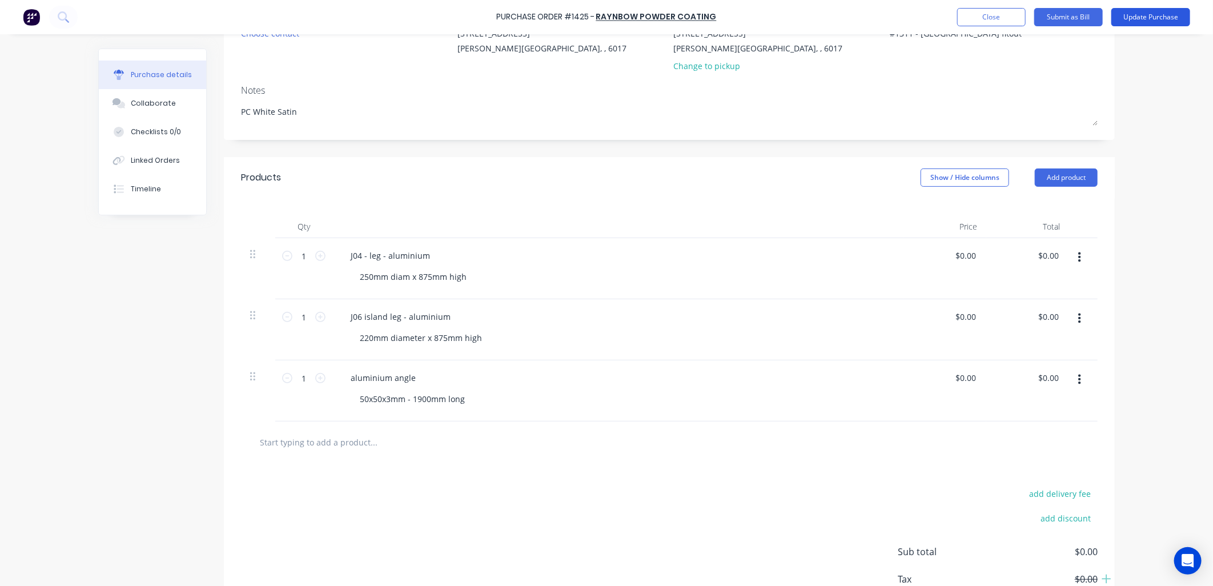
click at [1140, 13] on button "Update Purchase" at bounding box center [1151, 17] width 79 height 18
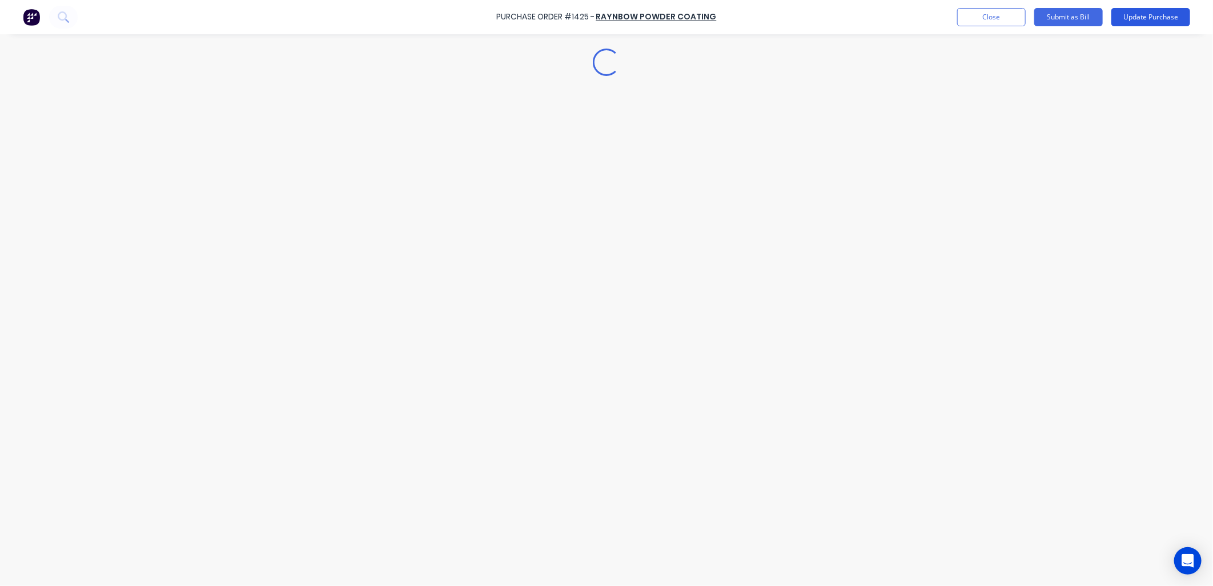
scroll to position [0, 0]
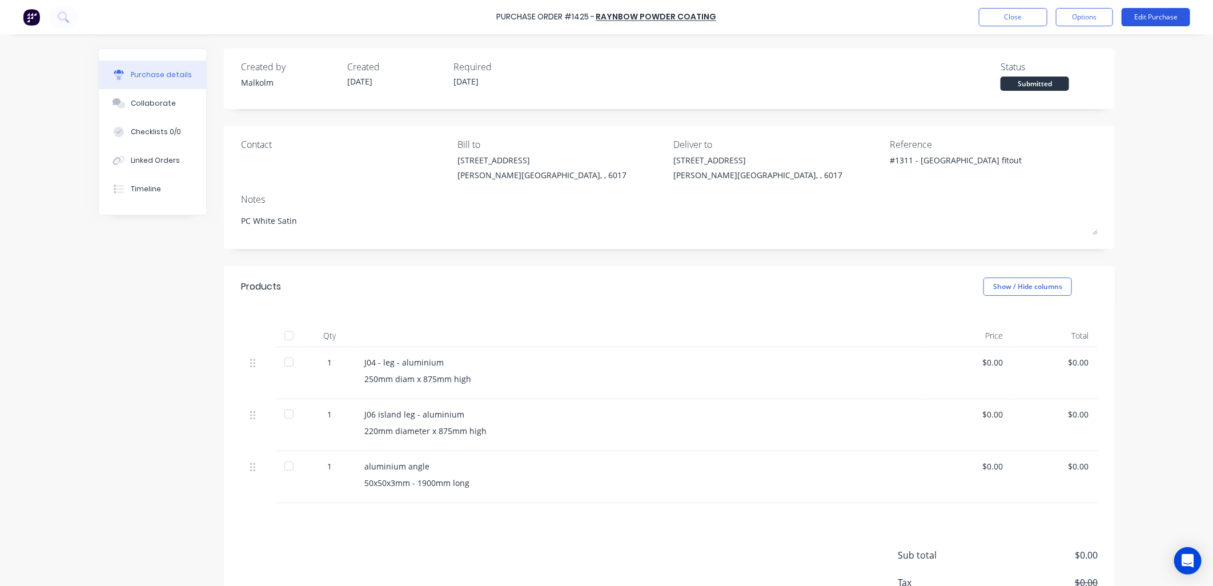
click at [1154, 21] on button "Edit Purchase" at bounding box center [1156, 17] width 69 height 18
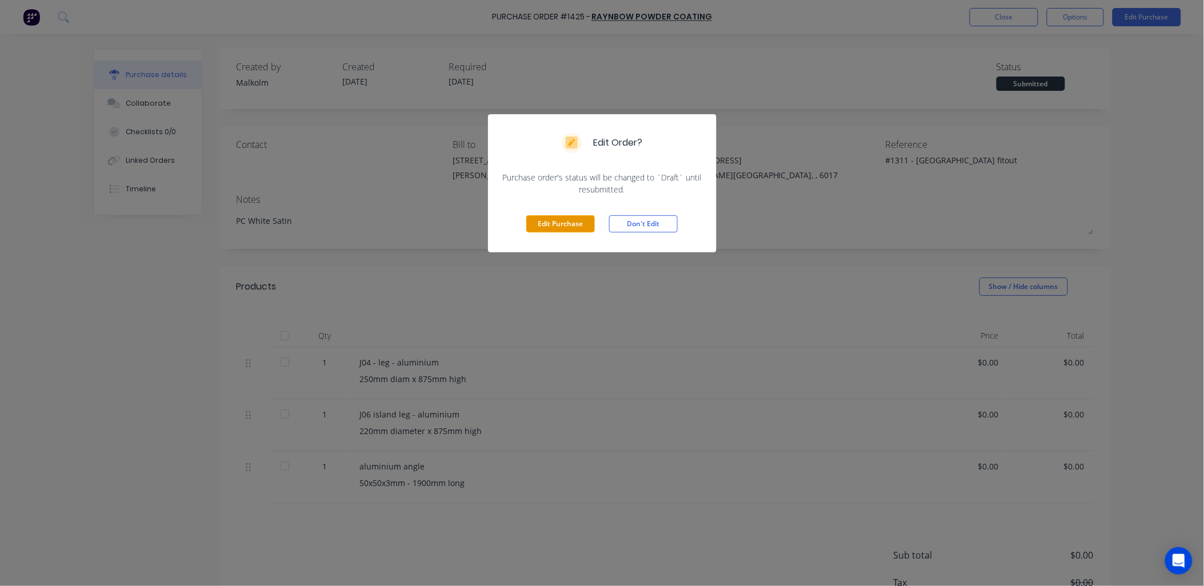
click at [577, 225] on button "Edit Purchase" at bounding box center [560, 223] width 69 height 17
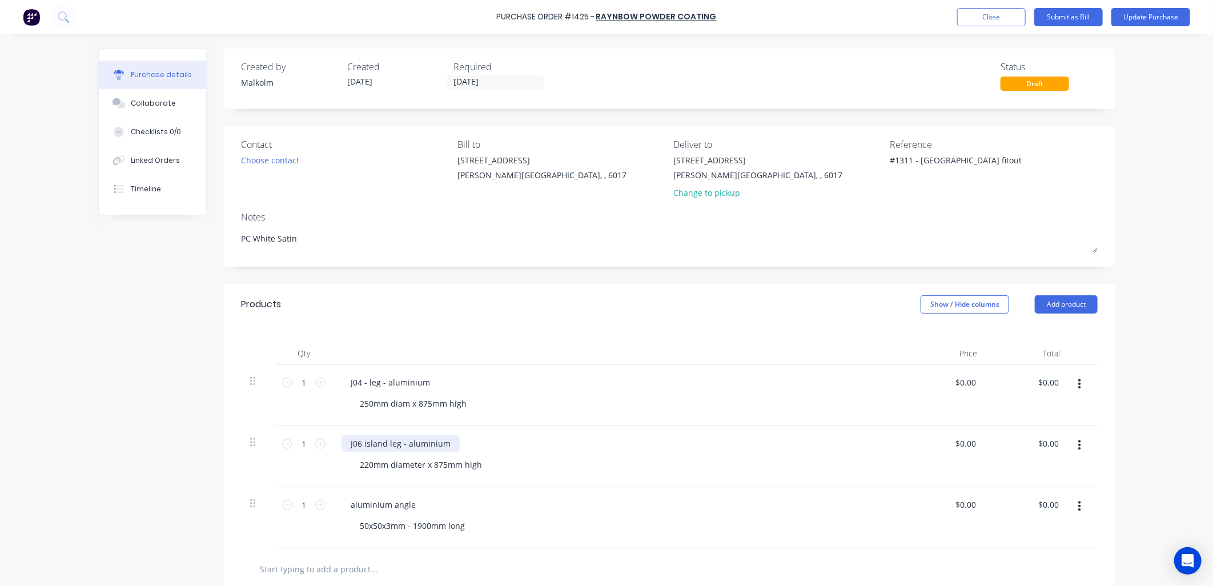
type textarea "x"
drag, startPoint x: 401, startPoint y: 443, endPoint x: 480, endPoint y: 442, distance: 79.4
click at [480, 442] on div "J06 island leg - aluminium" at bounding box center [618, 443] width 553 height 17
click at [514, 450] on div "J06 island leg - galv steel" at bounding box center [618, 443] width 553 height 17
click at [1132, 18] on button "Update Purchase" at bounding box center [1151, 17] width 79 height 18
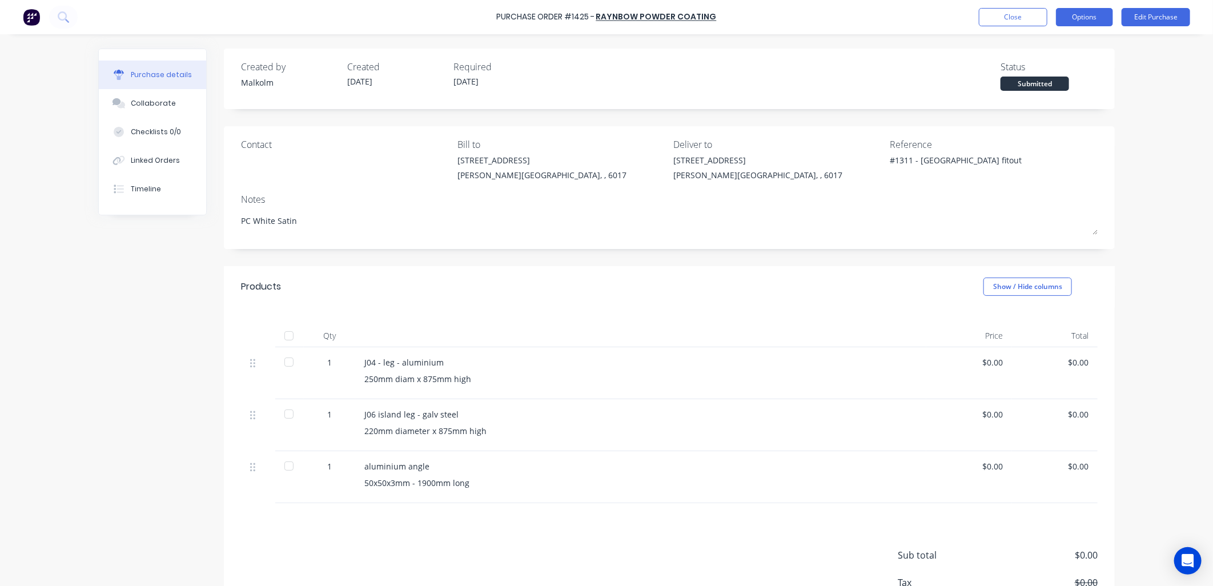
click at [1087, 16] on button "Options" at bounding box center [1084, 17] width 57 height 18
click at [1058, 42] on div "Print / Email" at bounding box center [1059, 46] width 88 height 17
click at [1046, 89] on div "Without pricing" at bounding box center [1059, 92] width 88 height 17
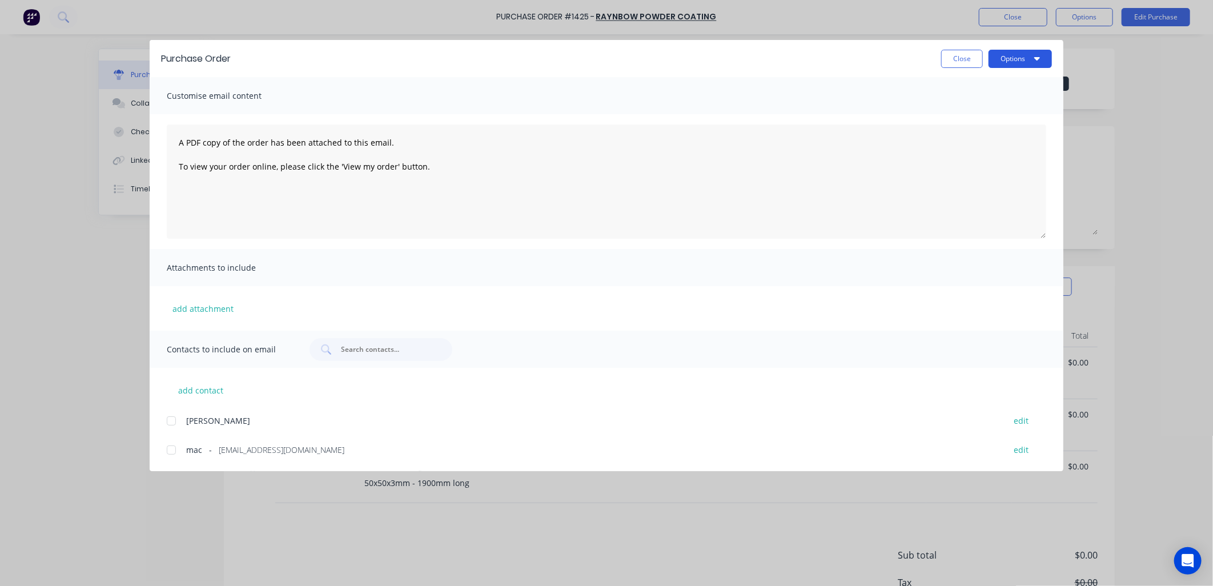
click at [1024, 63] on button "Options" at bounding box center [1020, 59] width 63 height 18
click at [978, 86] on div "Preview" at bounding box center [998, 87] width 88 height 17
drag, startPoint x: 951, startPoint y: 57, endPoint x: 956, endPoint y: 61, distance: 6.5
click at [952, 58] on button "Close" at bounding box center [963, 59] width 42 height 18
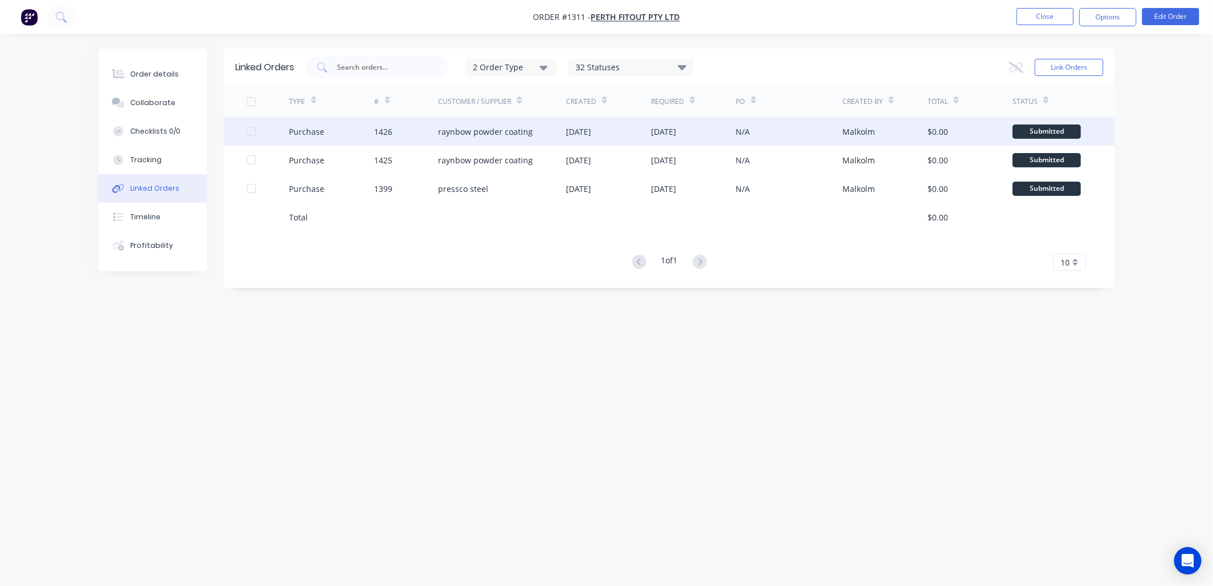
click at [591, 133] on div "[DATE]" at bounding box center [578, 132] width 25 height 12
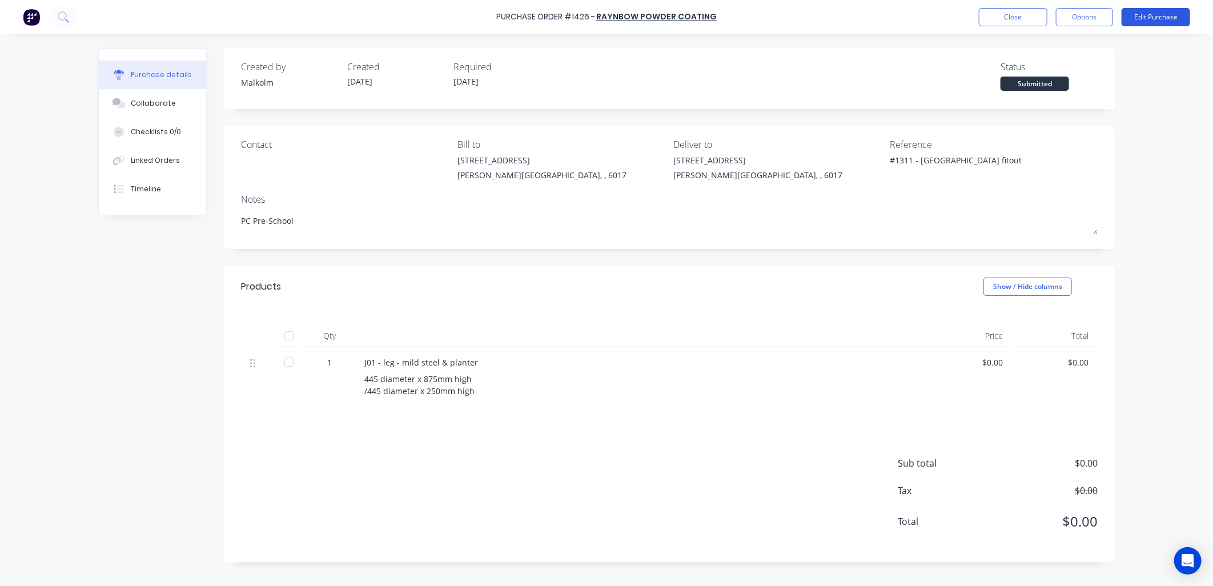
click at [1129, 19] on button "Edit Purchase" at bounding box center [1156, 17] width 69 height 18
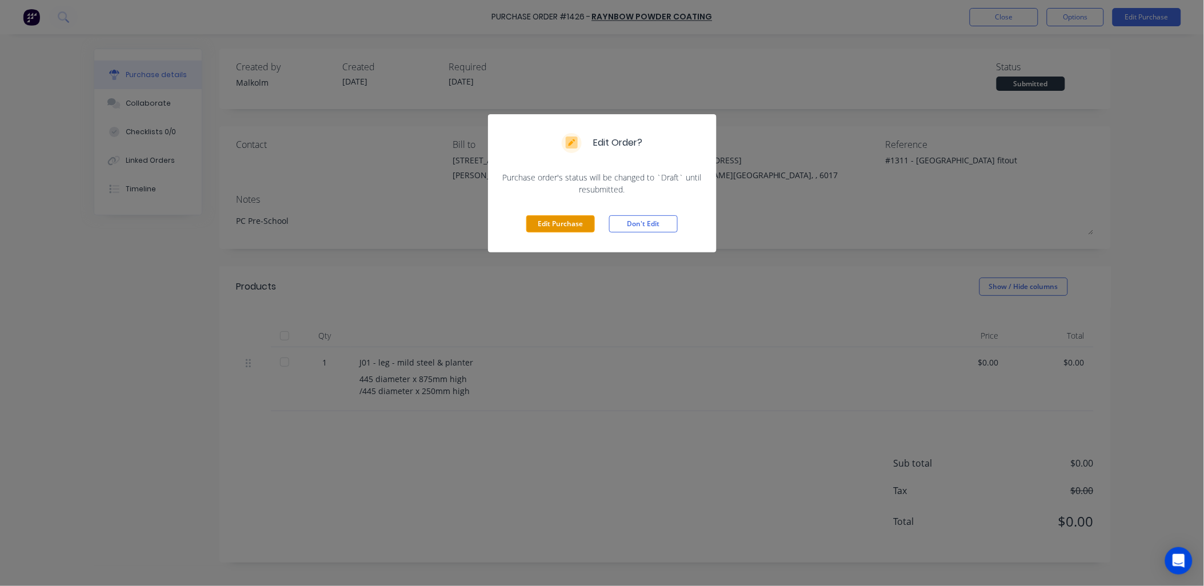
click at [557, 231] on button "Edit Purchase" at bounding box center [560, 223] width 69 height 17
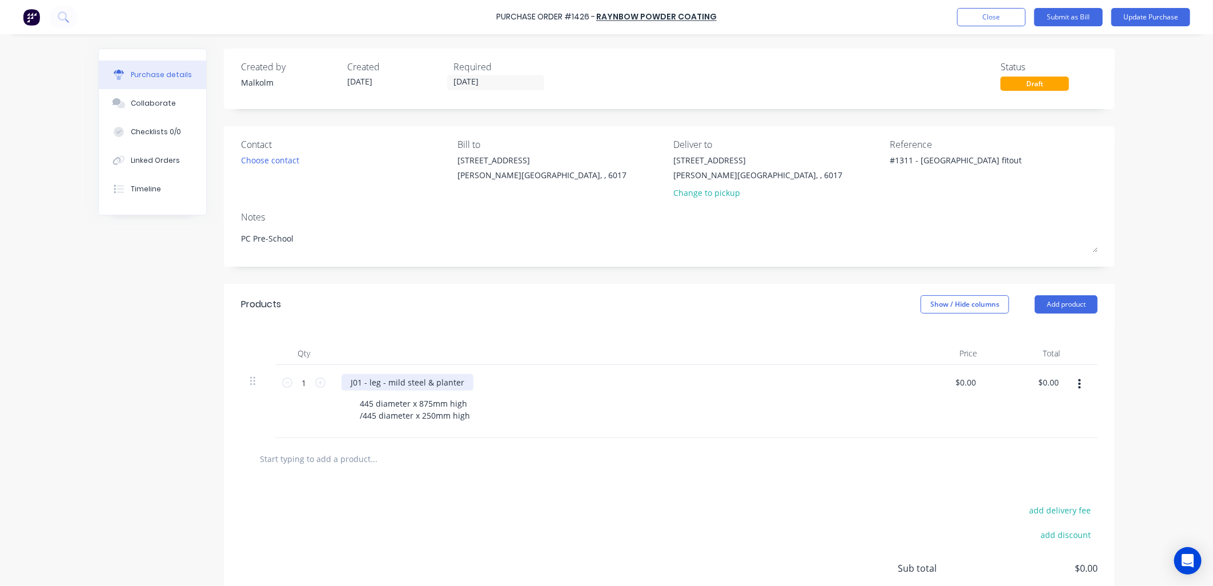
type textarea "x"
drag, startPoint x: 382, startPoint y: 383, endPoint x: 418, endPoint y: 386, distance: 36.7
click at [418, 386] on div "J01 - leg - mild steel & planter" at bounding box center [408, 382] width 132 height 17
click at [316, 383] on icon at bounding box center [320, 383] width 10 height 10
type textarea "x"
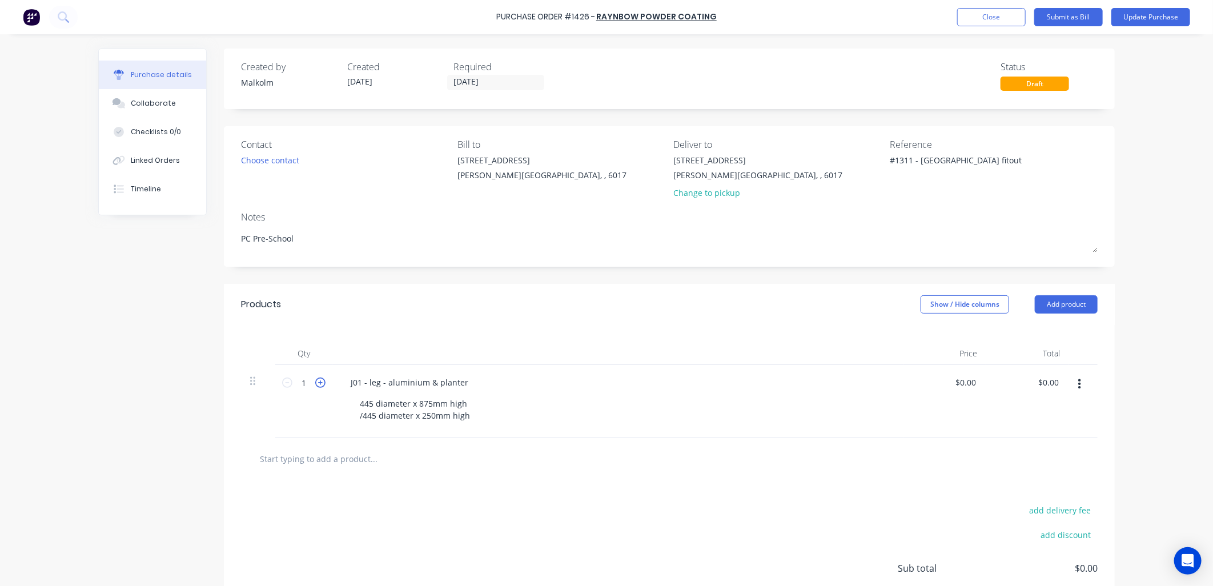
type input "2"
click at [1147, 19] on button "Update Purchase" at bounding box center [1151, 17] width 79 height 18
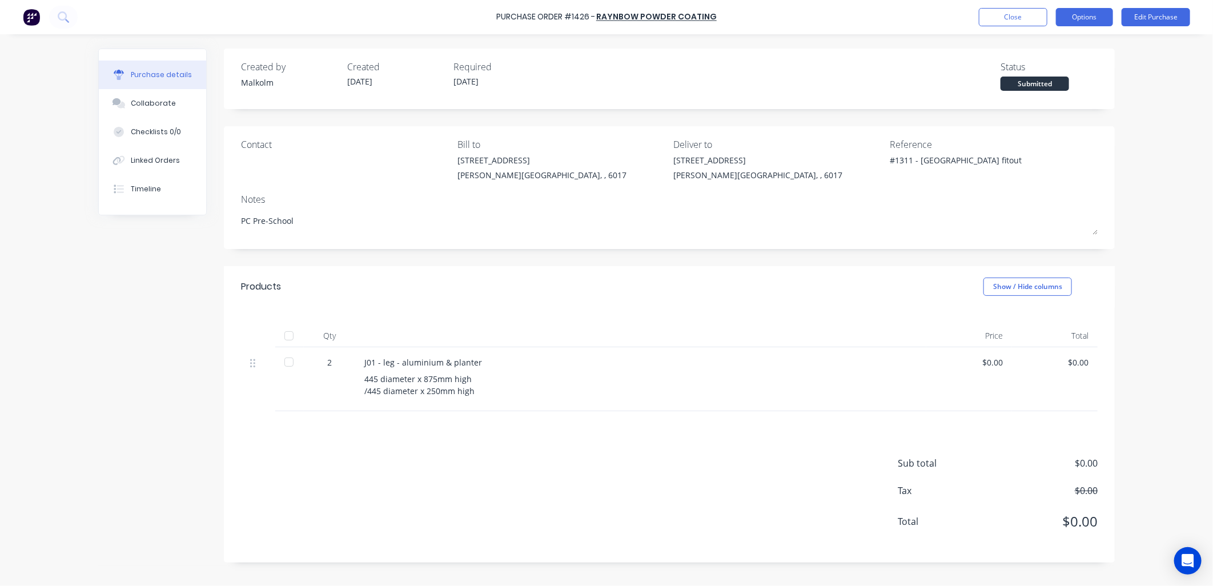
click at [1089, 21] on button "Options" at bounding box center [1084, 17] width 57 height 18
click at [1060, 49] on div "Print / Email" at bounding box center [1059, 46] width 88 height 17
click at [1034, 91] on div "Without pricing" at bounding box center [1059, 92] width 88 height 17
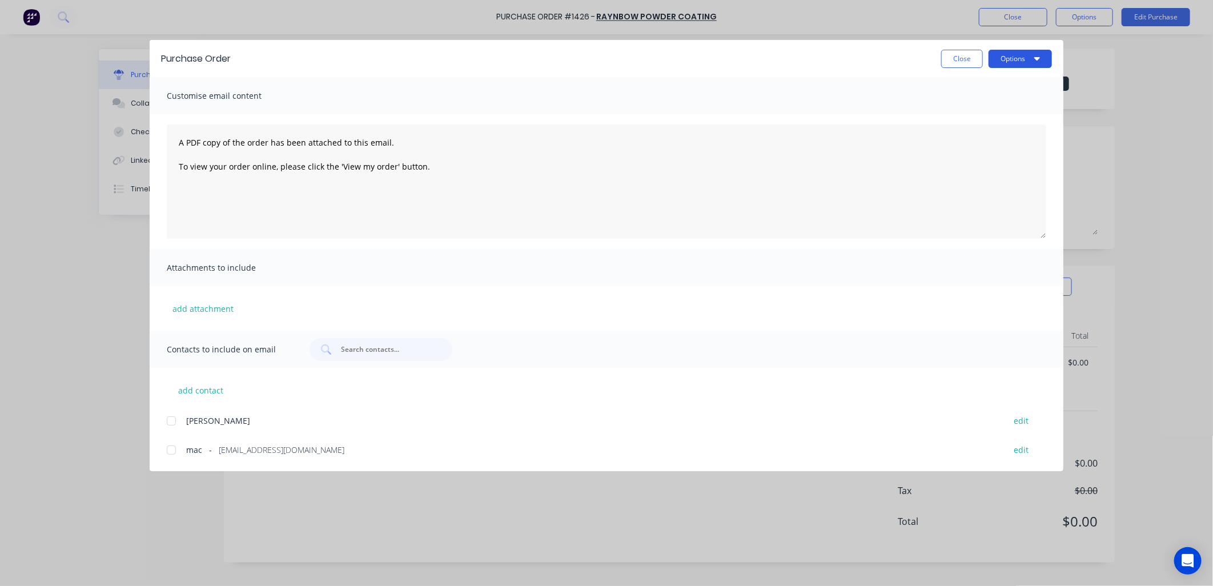
click at [1016, 61] on button "Options" at bounding box center [1020, 59] width 63 height 18
click at [980, 83] on div "Preview" at bounding box center [998, 87] width 88 height 17
type textarea "x"
